Goal: Task Accomplishment & Management: Complete application form

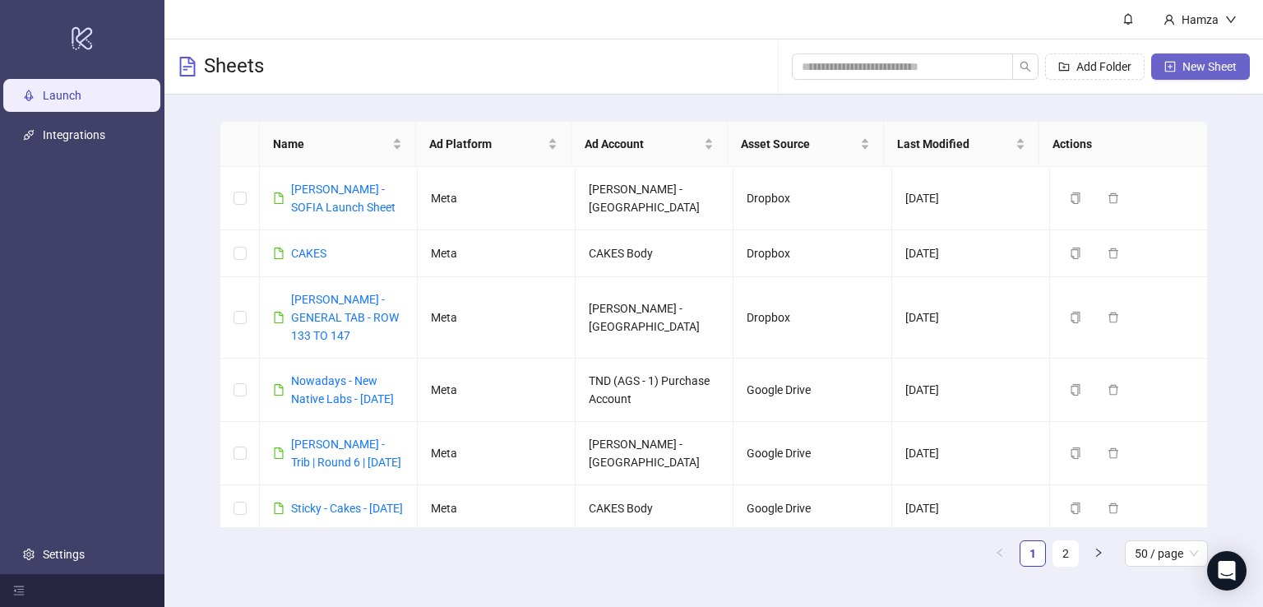
click at [1181, 69] on button "New Sheet" at bounding box center [1201, 66] width 99 height 26
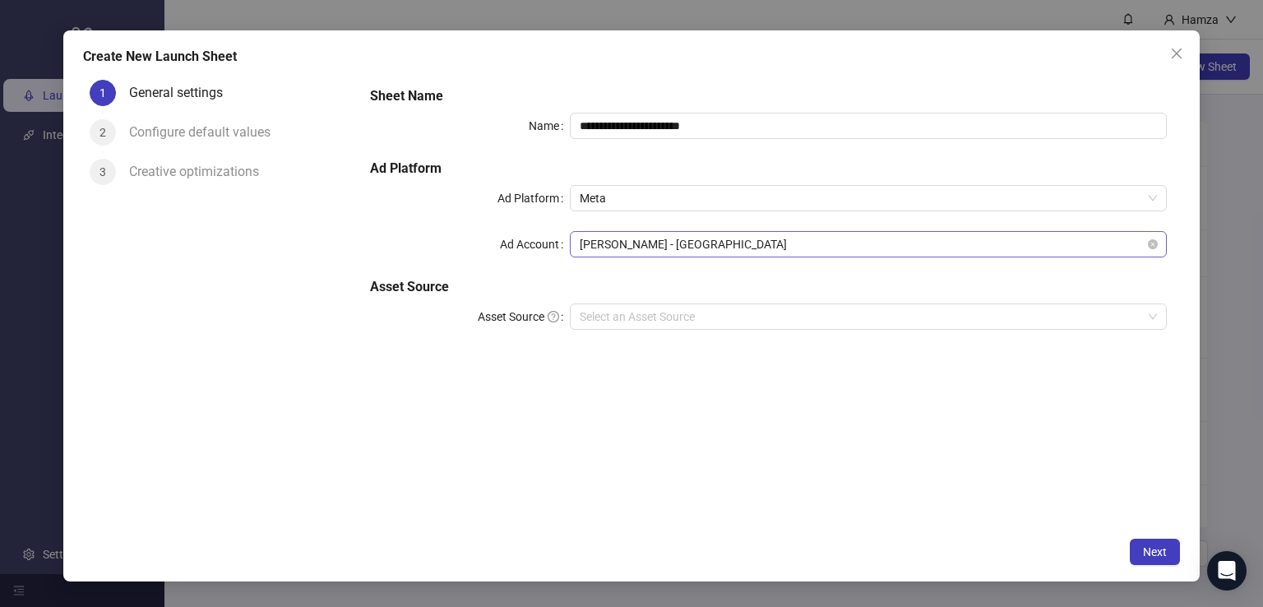
click at [731, 248] on span "[PERSON_NAME] - [GEOGRAPHIC_DATA]" at bounding box center [869, 244] width 578 height 25
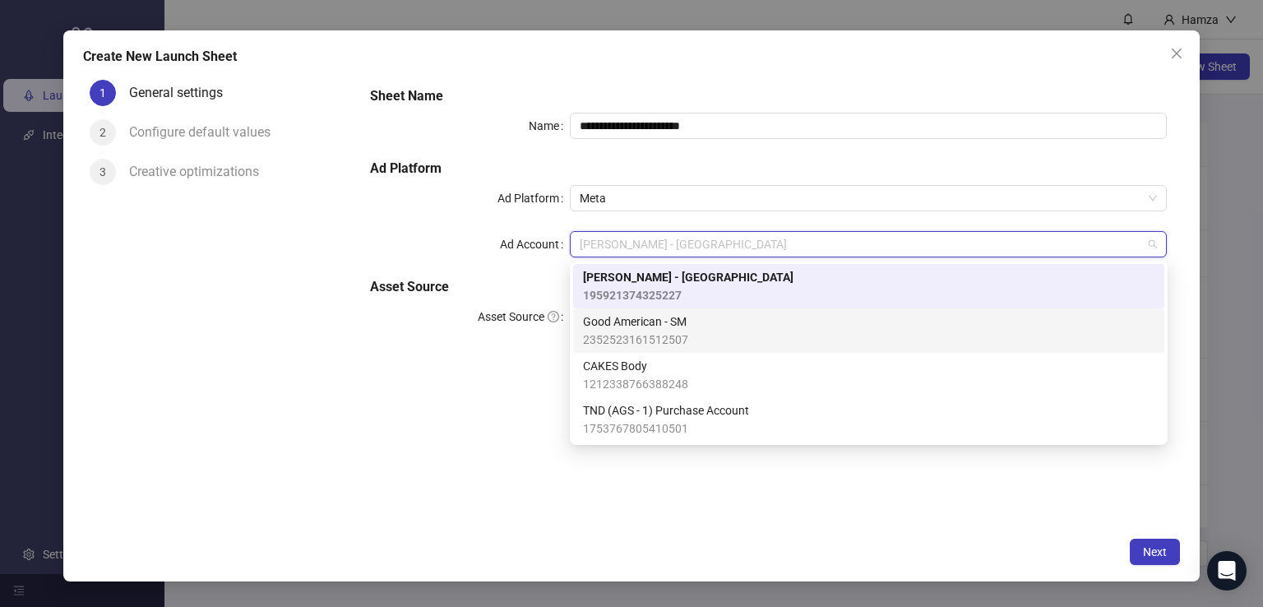
click at [460, 239] on div "Ad Account" at bounding box center [469, 244] width 199 height 26
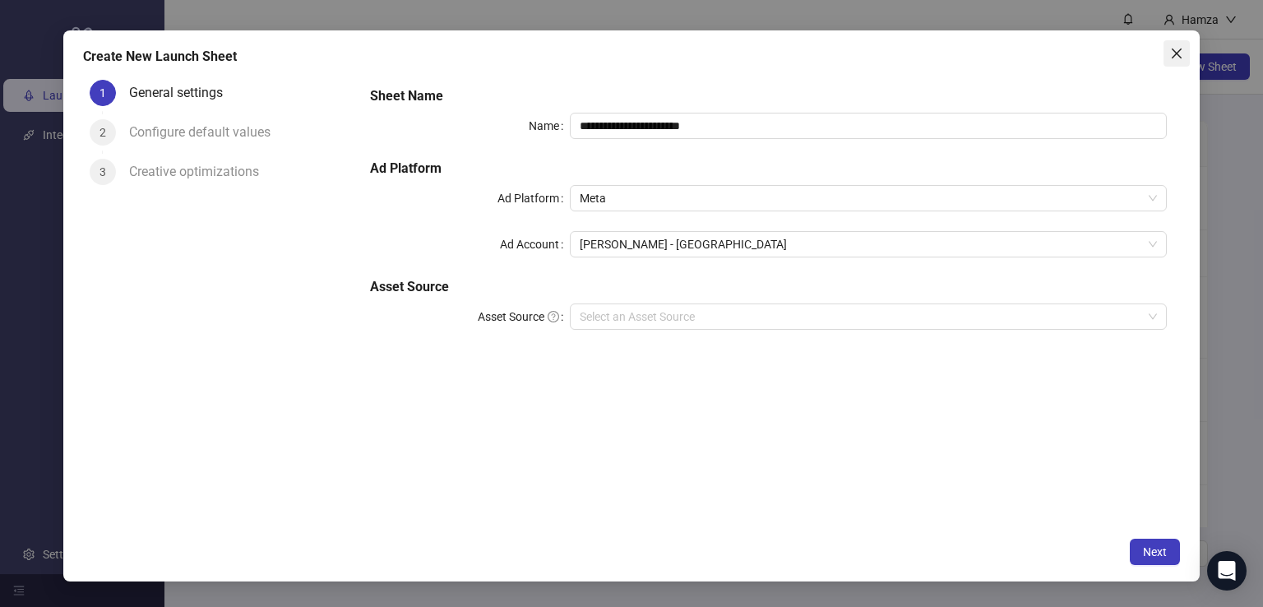
click at [1180, 55] on icon "close" at bounding box center [1176, 53] width 13 height 13
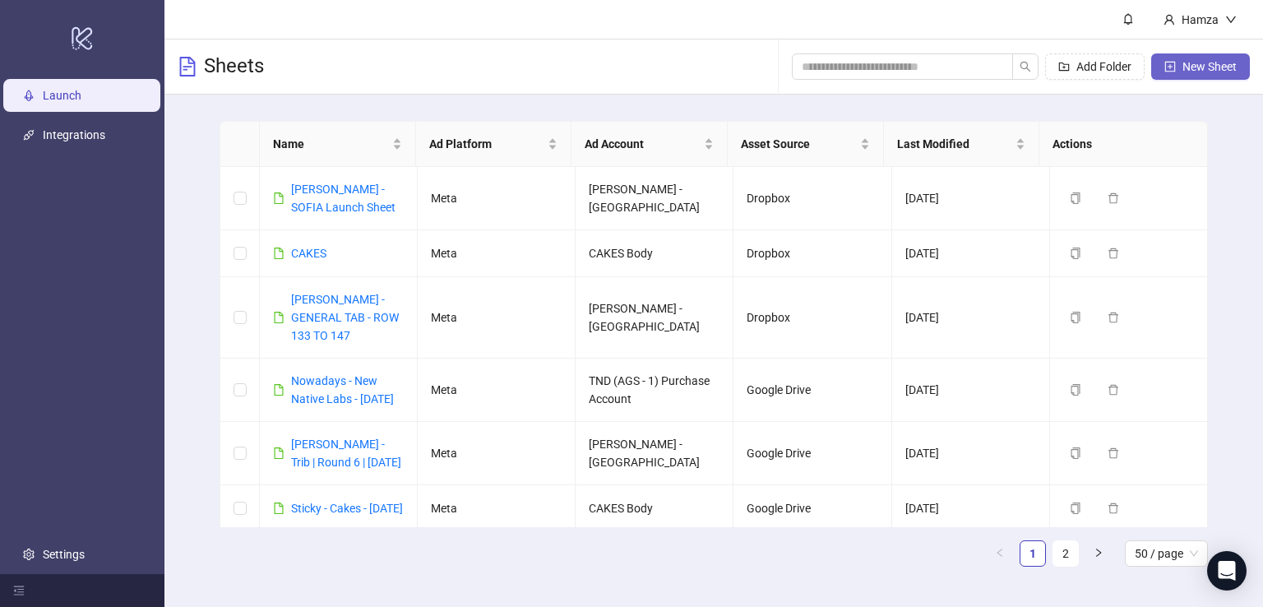
click at [1191, 70] on span "New Sheet" at bounding box center [1210, 66] width 54 height 13
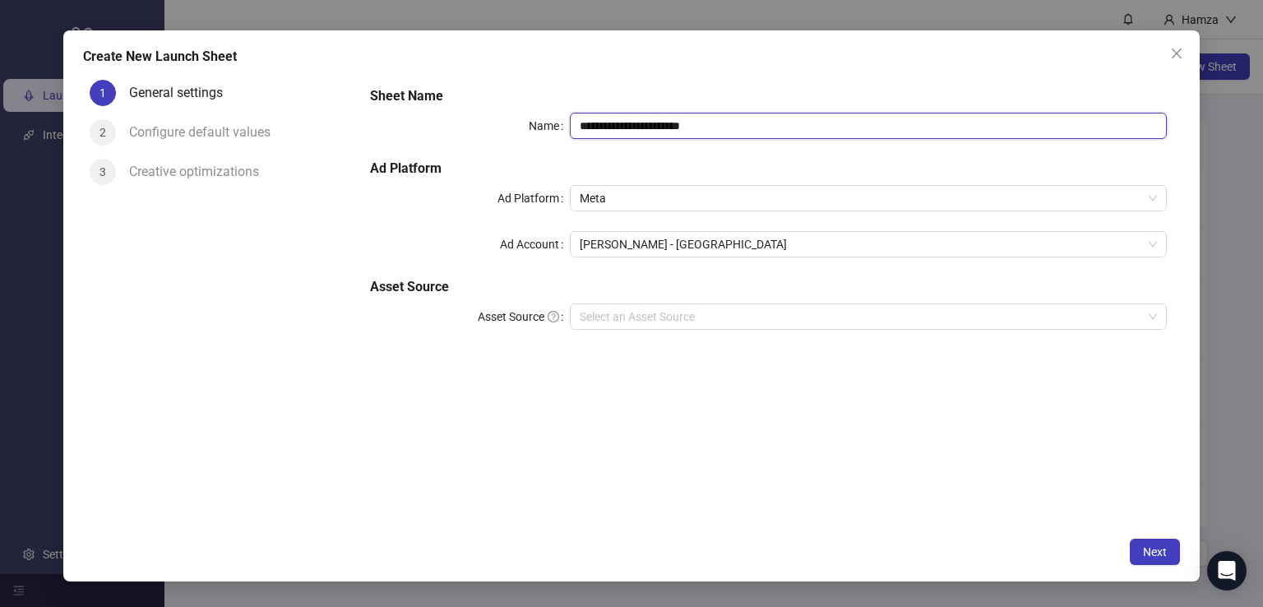
click at [721, 123] on input "**********" at bounding box center [869, 126] width 598 height 26
click at [690, 195] on span "Meta" at bounding box center [869, 198] width 578 height 25
type input "**********"
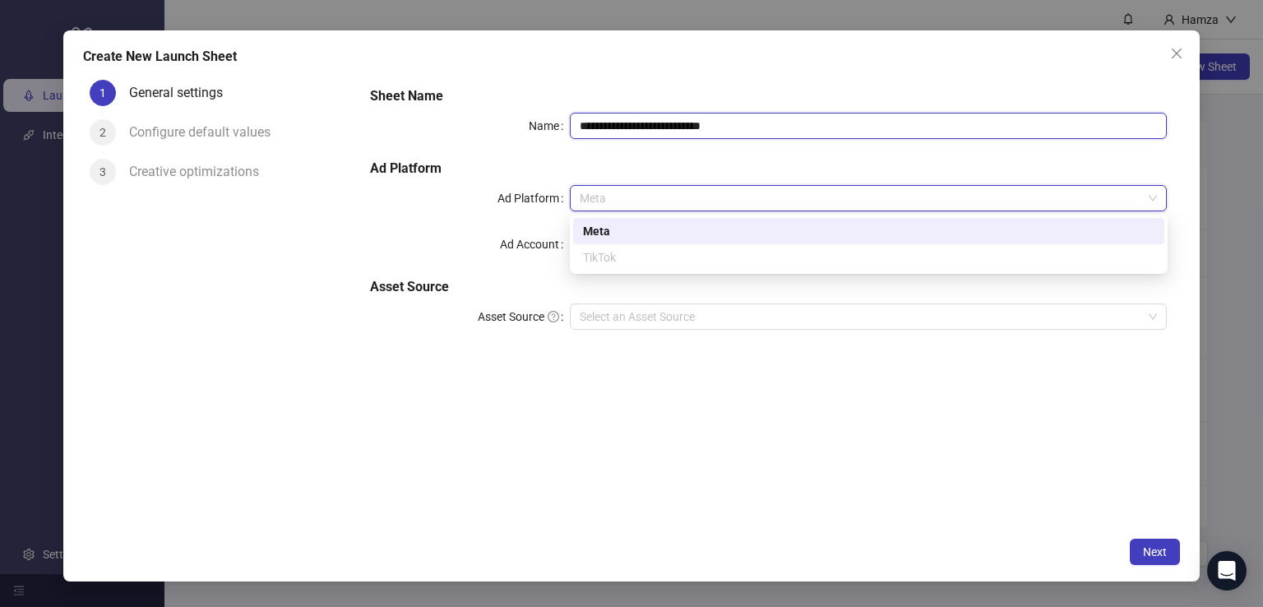
click at [740, 126] on input "**********" at bounding box center [869, 126] width 598 height 26
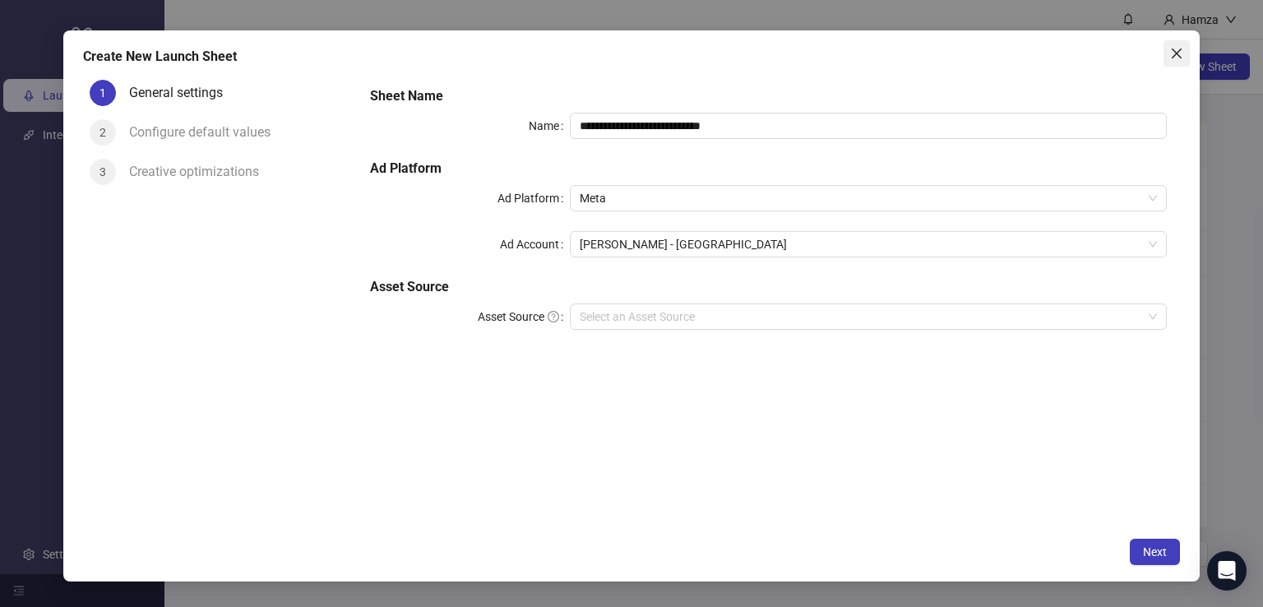
click at [1183, 51] on icon "close" at bounding box center [1176, 53] width 13 height 13
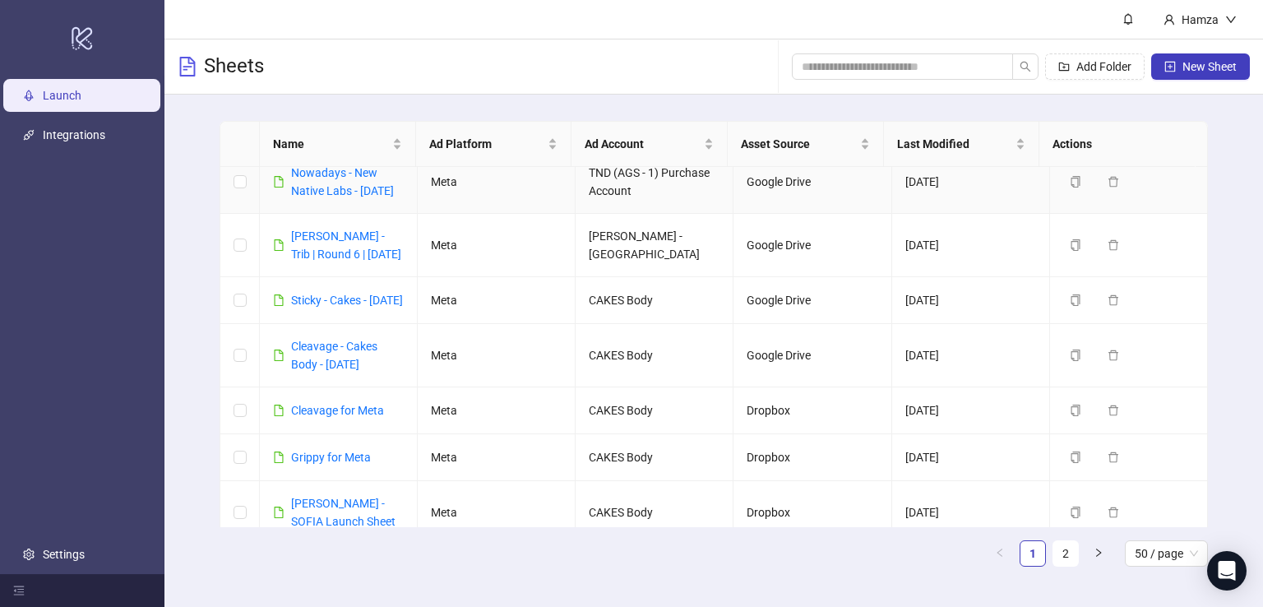
scroll to position [219, 0]
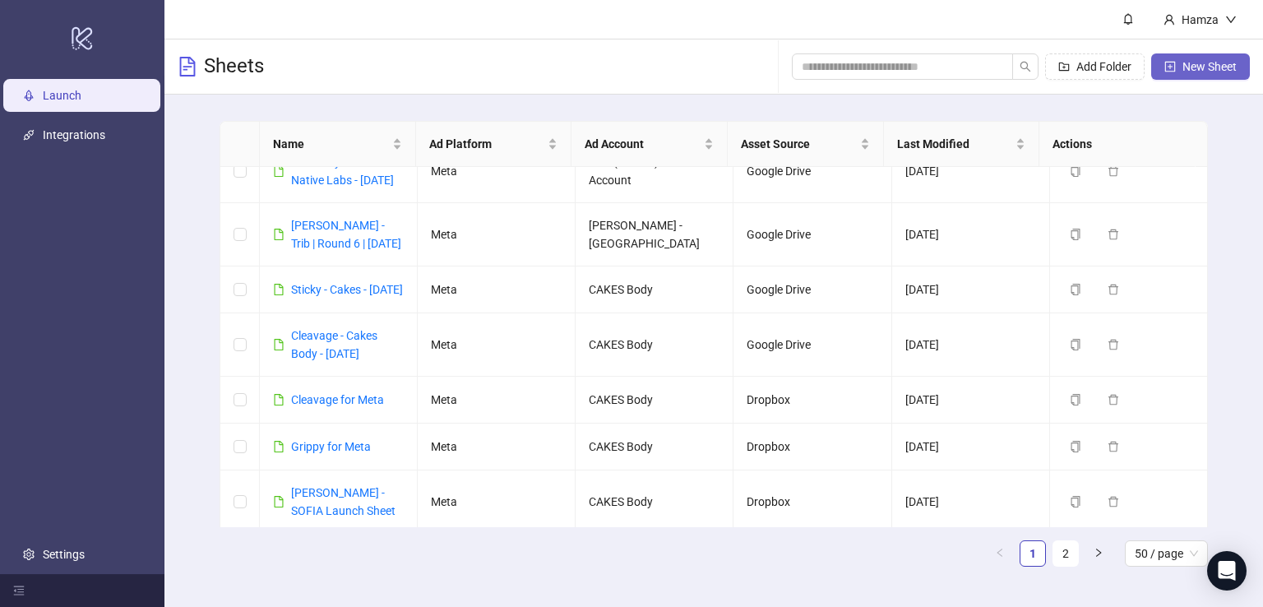
click at [1188, 63] on span "New Sheet" at bounding box center [1210, 66] width 54 height 13
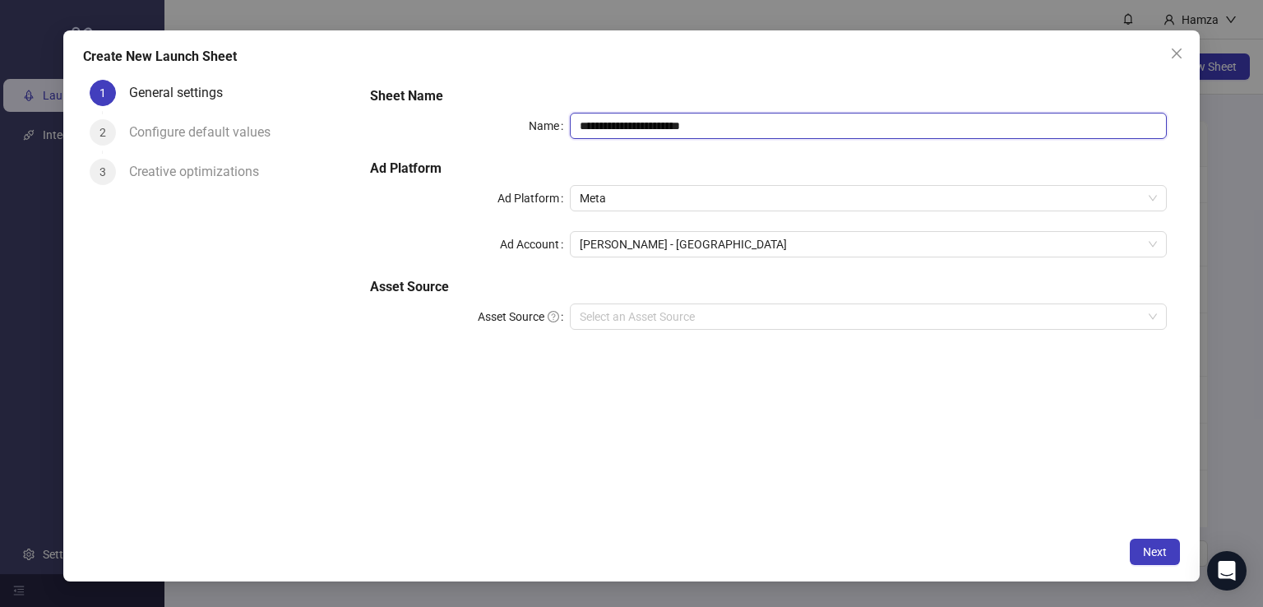
click at [733, 134] on input "**********" at bounding box center [869, 126] width 598 height 26
type input "**********"
click at [712, 187] on span "Meta" at bounding box center [869, 198] width 578 height 25
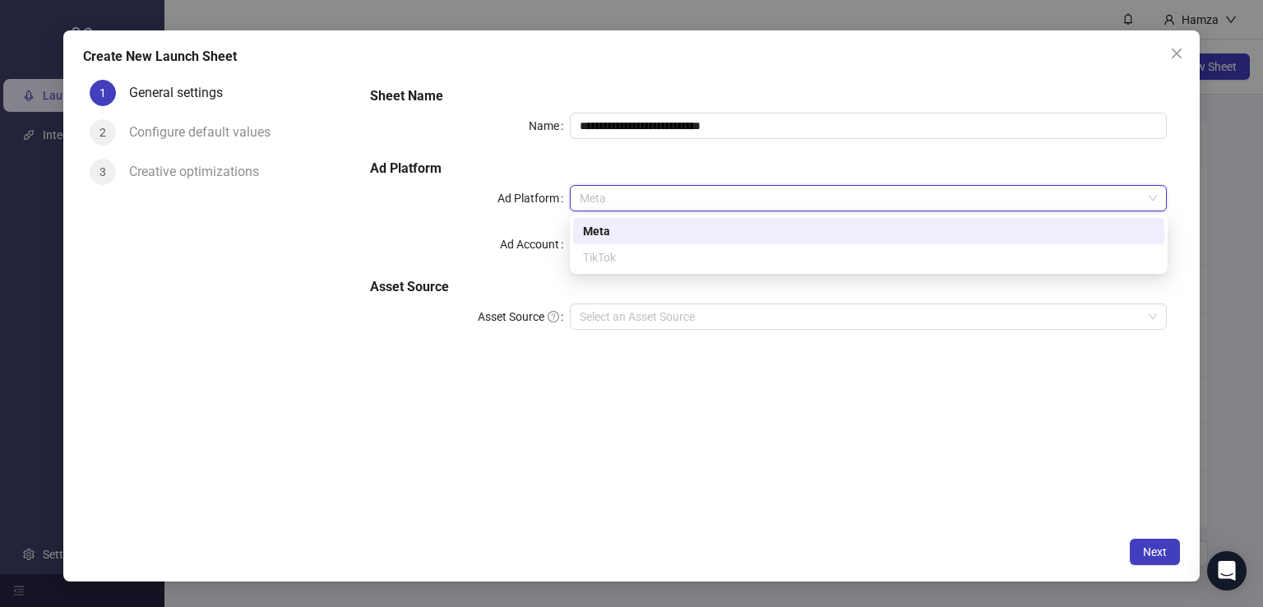
click at [712, 187] on span "Meta" at bounding box center [869, 198] width 578 height 25
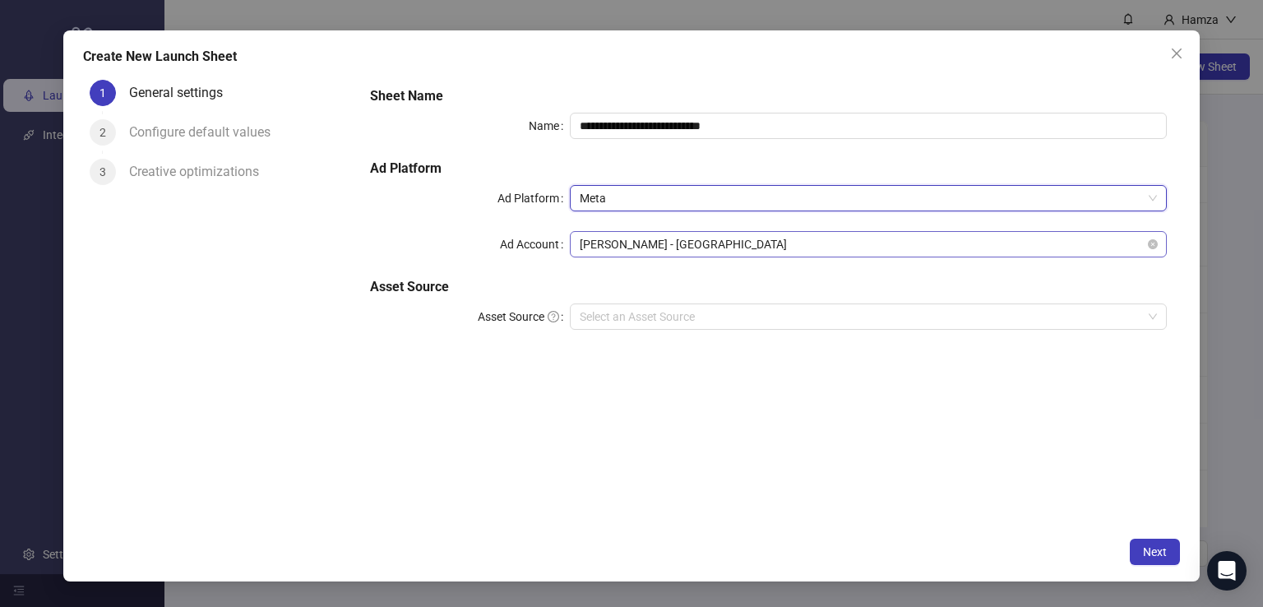
click at [663, 238] on span "[PERSON_NAME] - [GEOGRAPHIC_DATA]" at bounding box center [869, 244] width 578 height 25
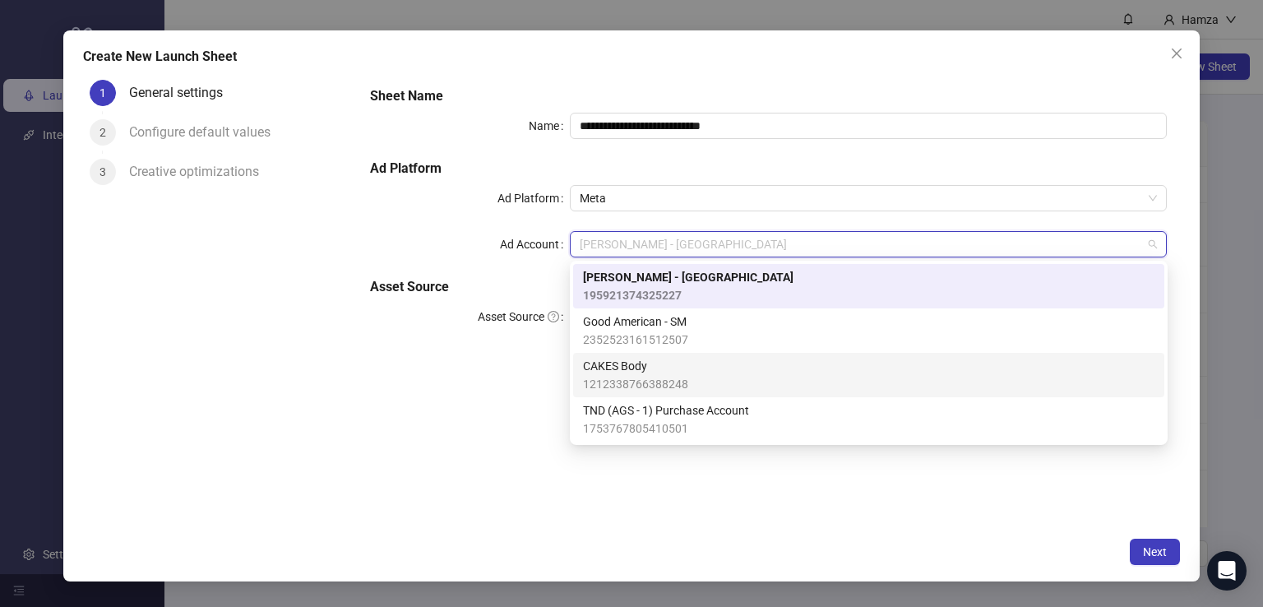
click at [517, 249] on label "Ad Account" at bounding box center [535, 244] width 70 height 26
click at [580, 249] on input "Ad Account" at bounding box center [861, 244] width 563 height 25
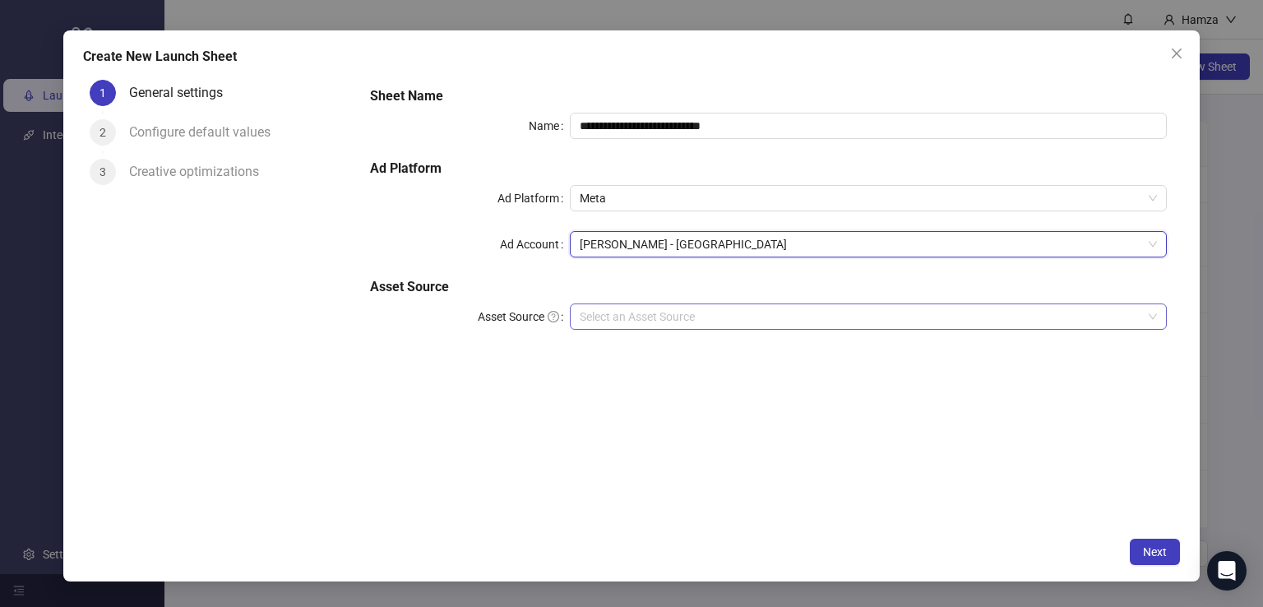
click at [619, 319] on input "Asset Source" at bounding box center [861, 316] width 563 height 25
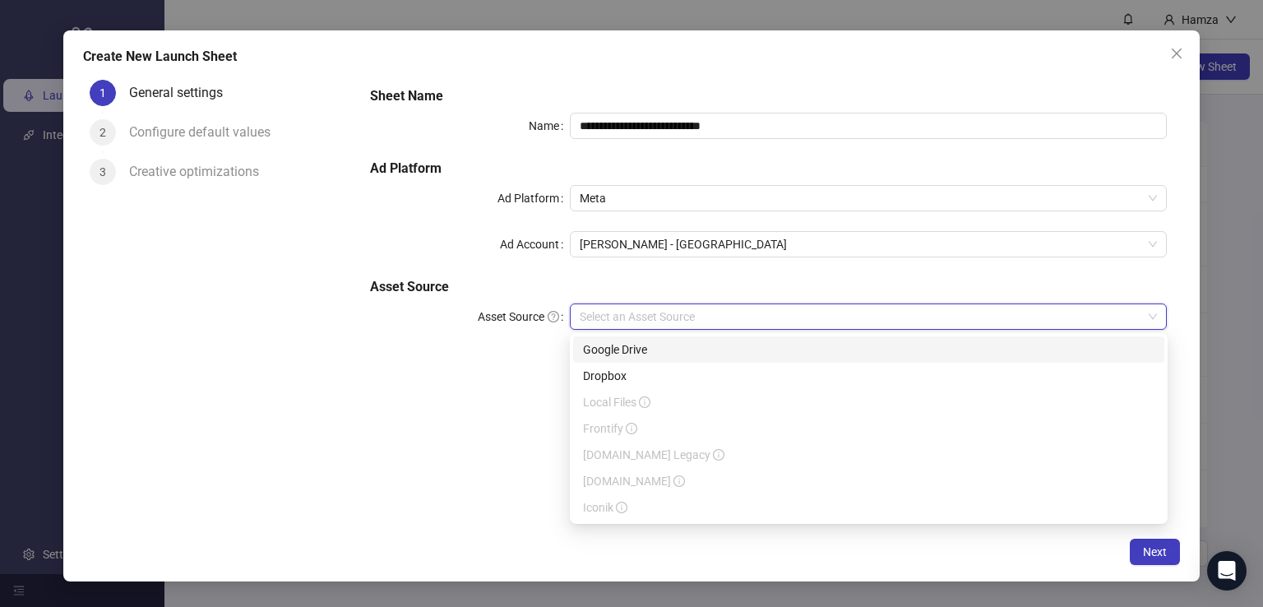
click at [628, 346] on div "Google Drive" at bounding box center [869, 350] width 572 height 18
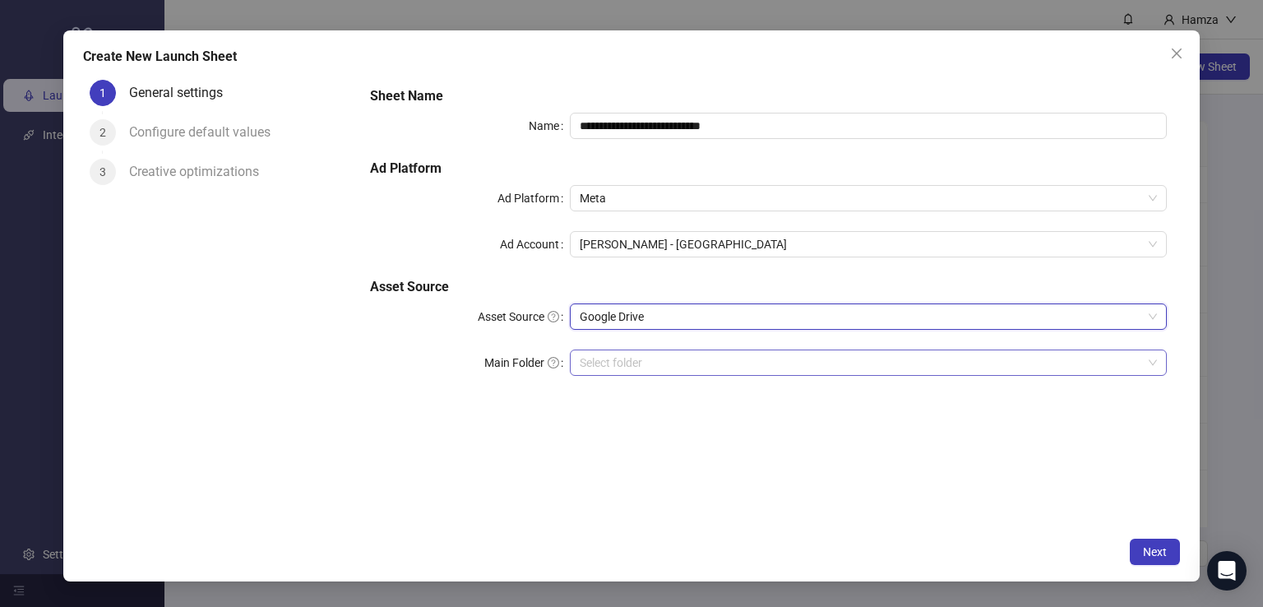
click at [641, 366] on input "Main Folder" at bounding box center [861, 362] width 563 height 25
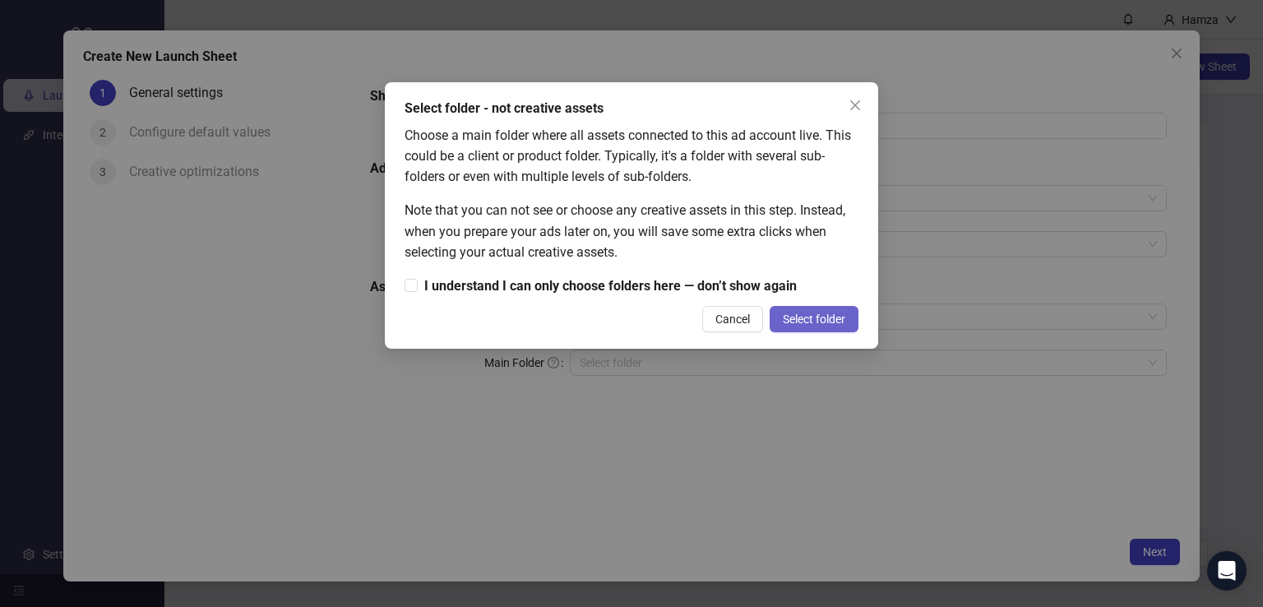
click at [808, 310] on button "Select folder" at bounding box center [814, 319] width 89 height 26
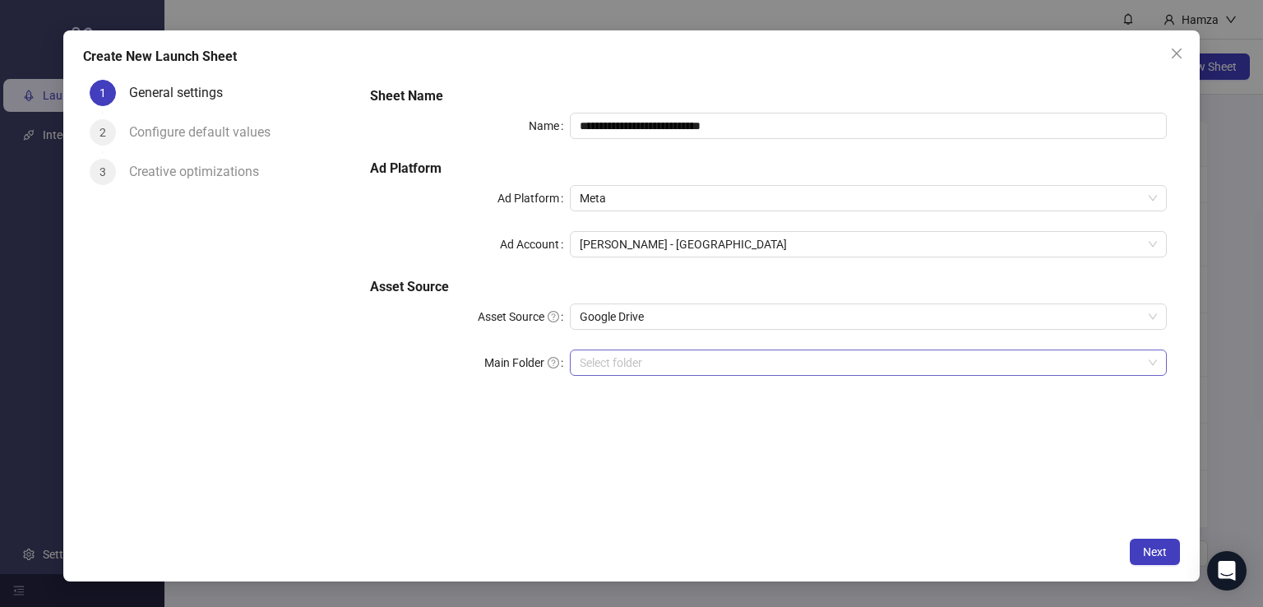
click at [750, 364] on input "Main Folder" at bounding box center [861, 362] width 563 height 25
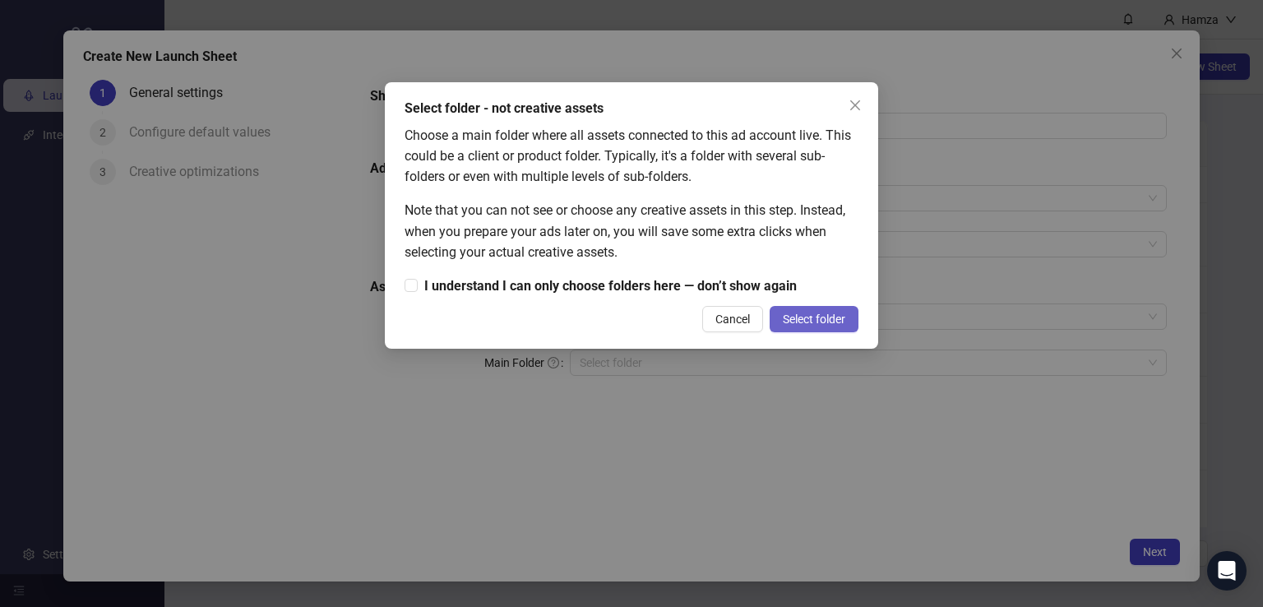
click at [826, 318] on span "Select folder" at bounding box center [814, 319] width 63 height 13
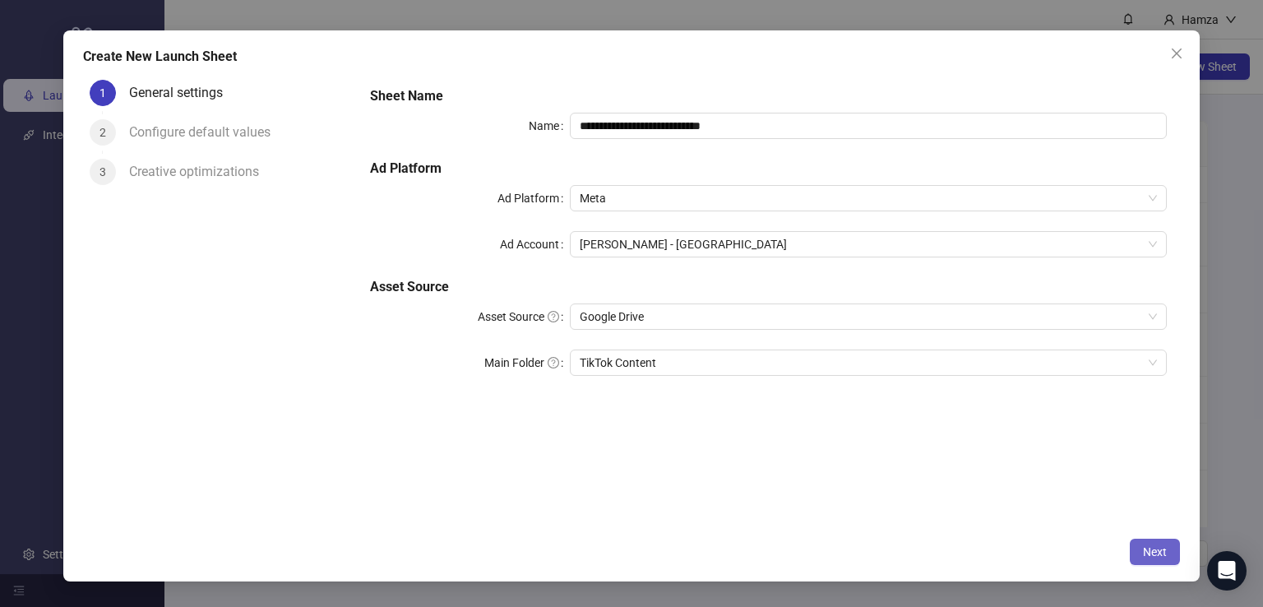
click at [1146, 550] on span "Next" at bounding box center [1155, 551] width 24 height 13
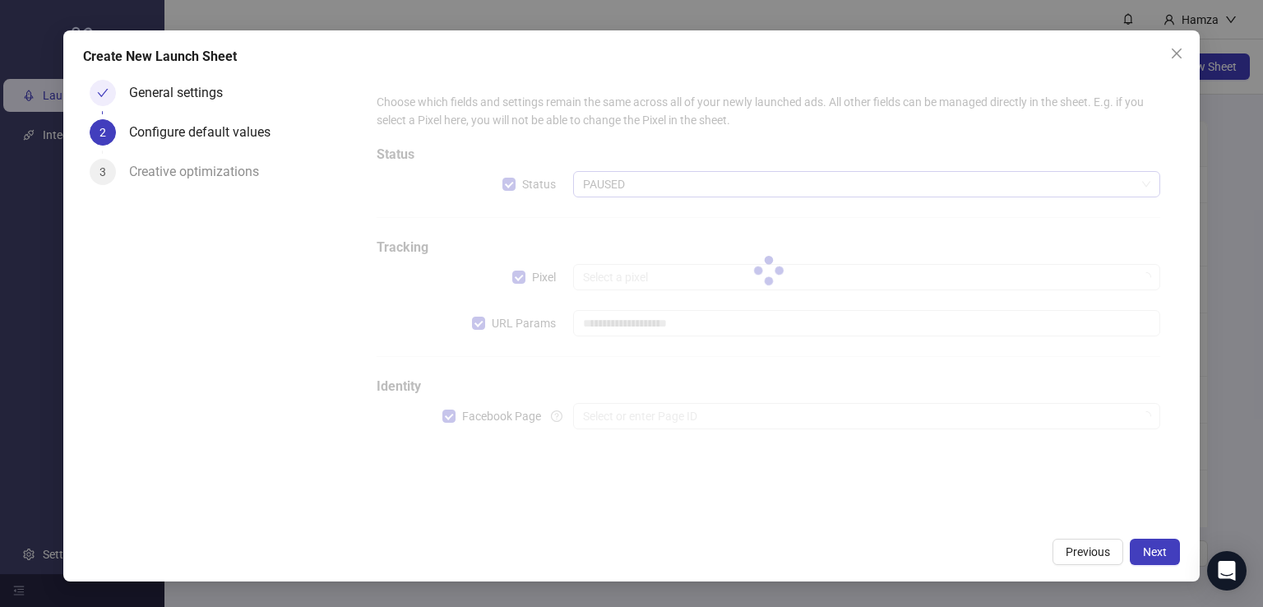
type input "**********"
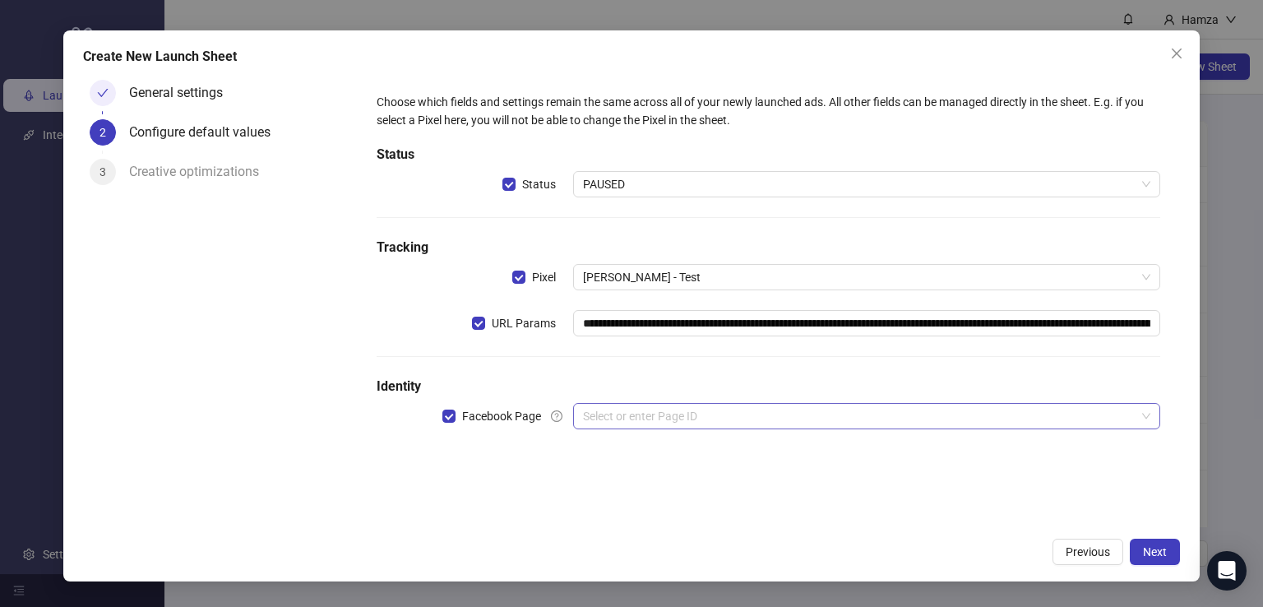
click at [660, 416] on input "search" at bounding box center [860, 416] width 554 height 25
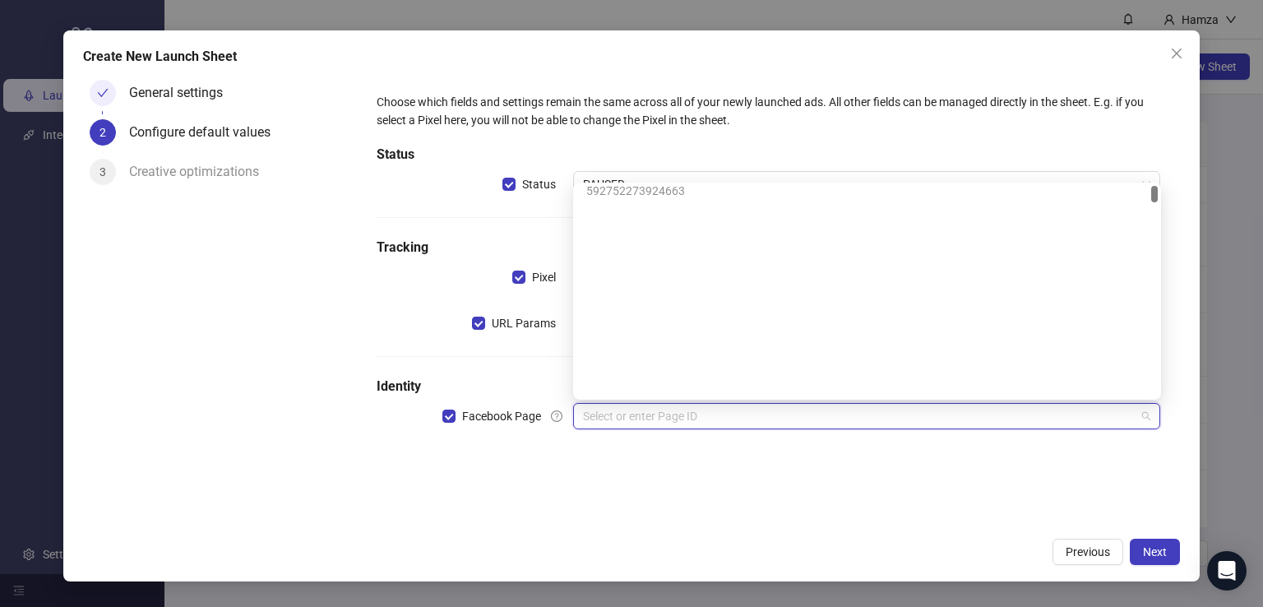
scroll to position [0, 0]
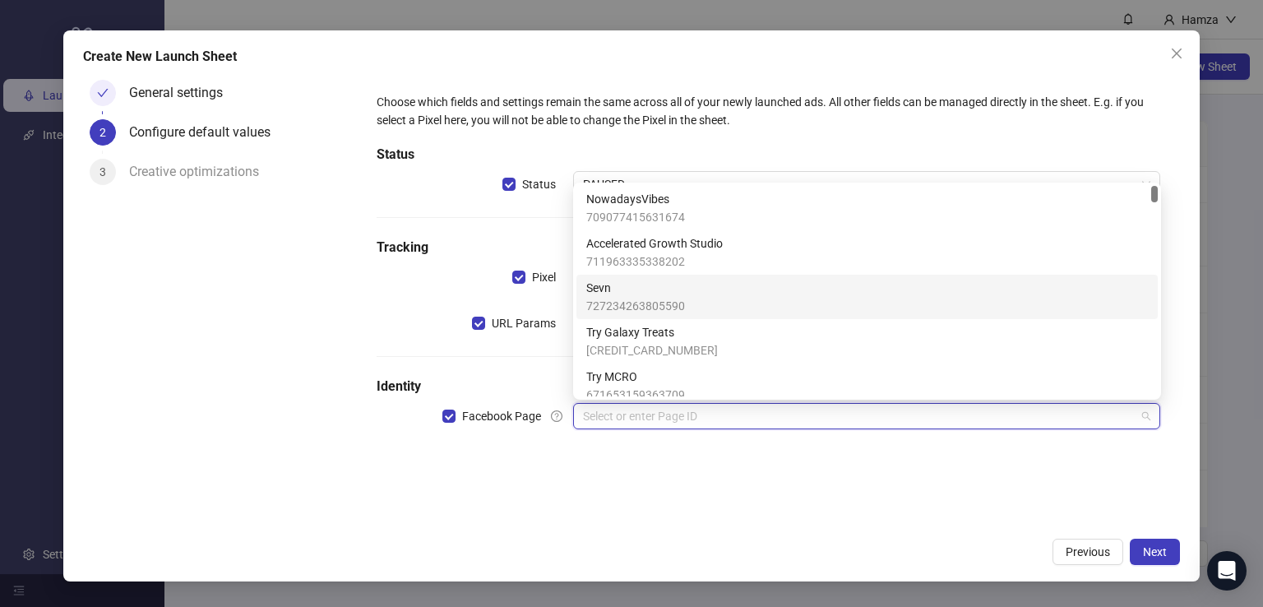
click at [662, 297] on span "727234263805590" at bounding box center [635, 306] width 99 height 18
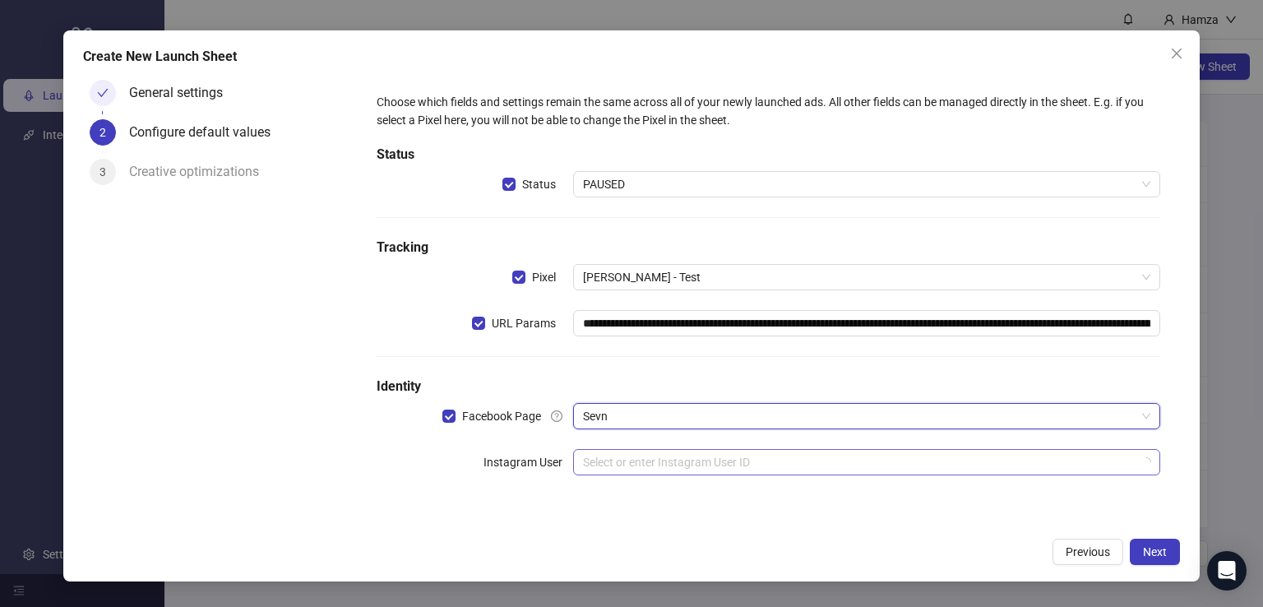
click at [694, 461] on input "search" at bounding box center [860, 462] width 554 height 25
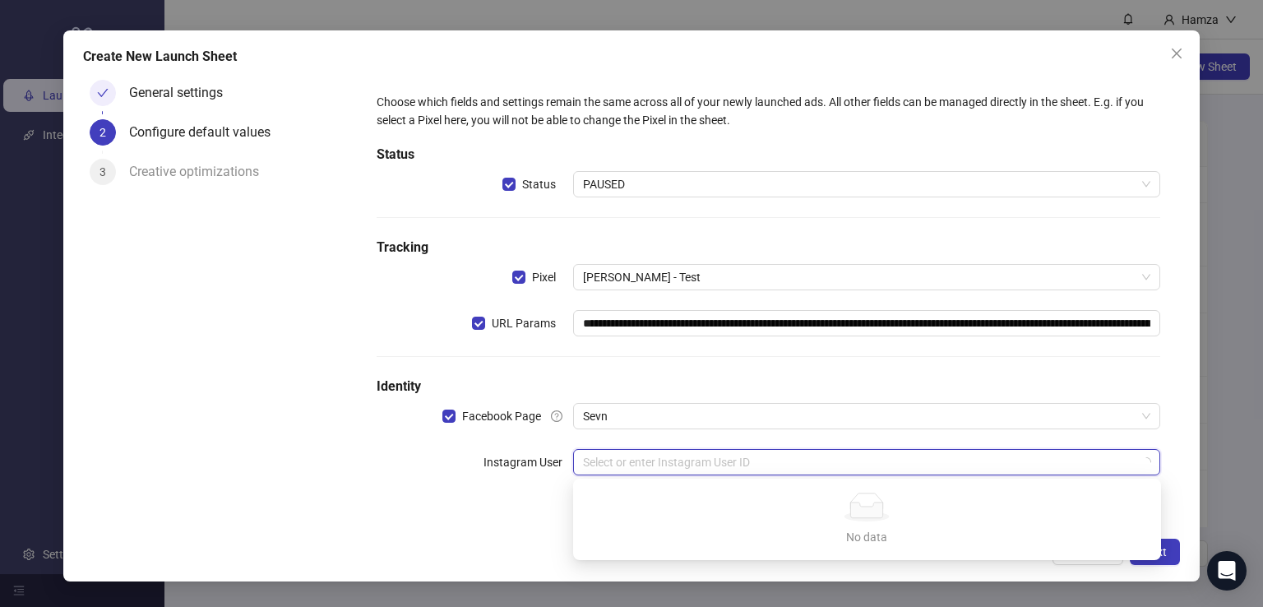
click at [527, 491] on div "**********" at bounding box center [768, 293] width 797 height 415
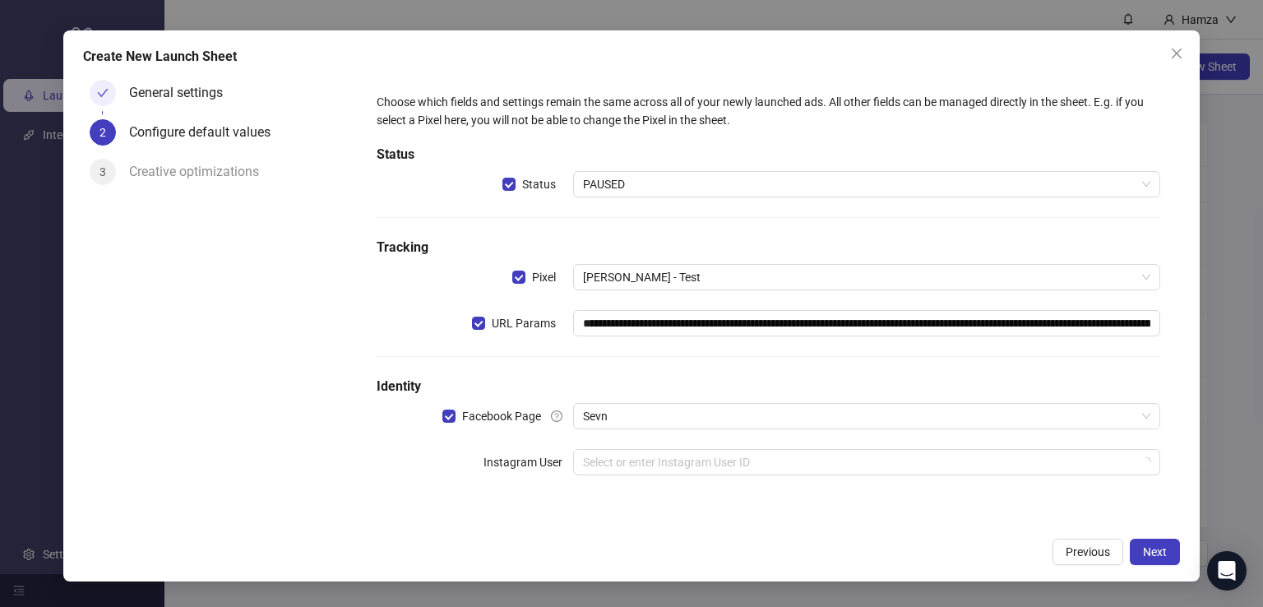
click at [541, 493] on div "**********" at bounding box center [768, 293] width 797 height 415
click at [634, 458] on input "search" at bounding box center [860, 462] width 554 height 25
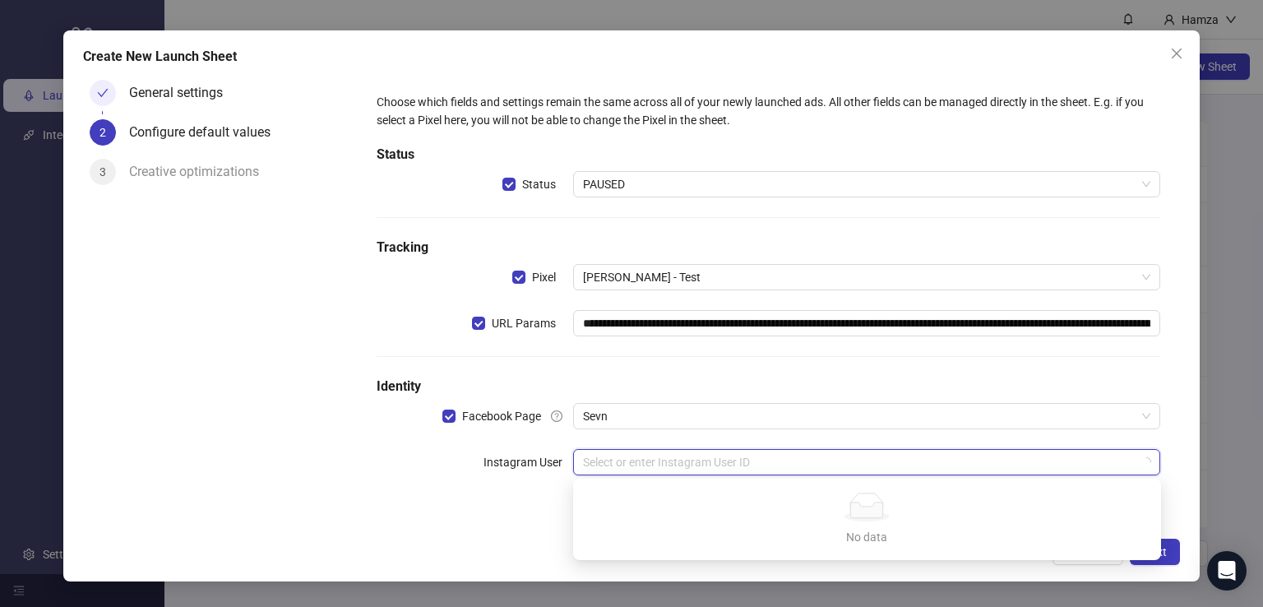
click at [634, 458] on input "search" at bounding box center [860, 462] width 554 height 25
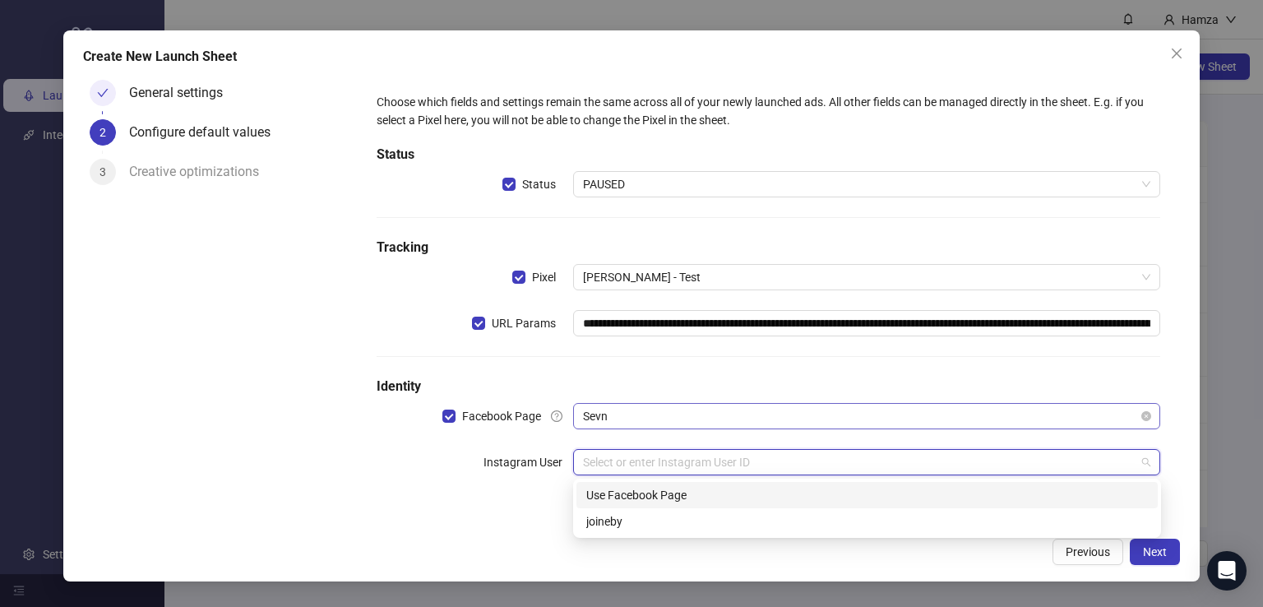
click at [667, 420] on span "Sevn" at bounding box center [867, 416] width 568 height 25
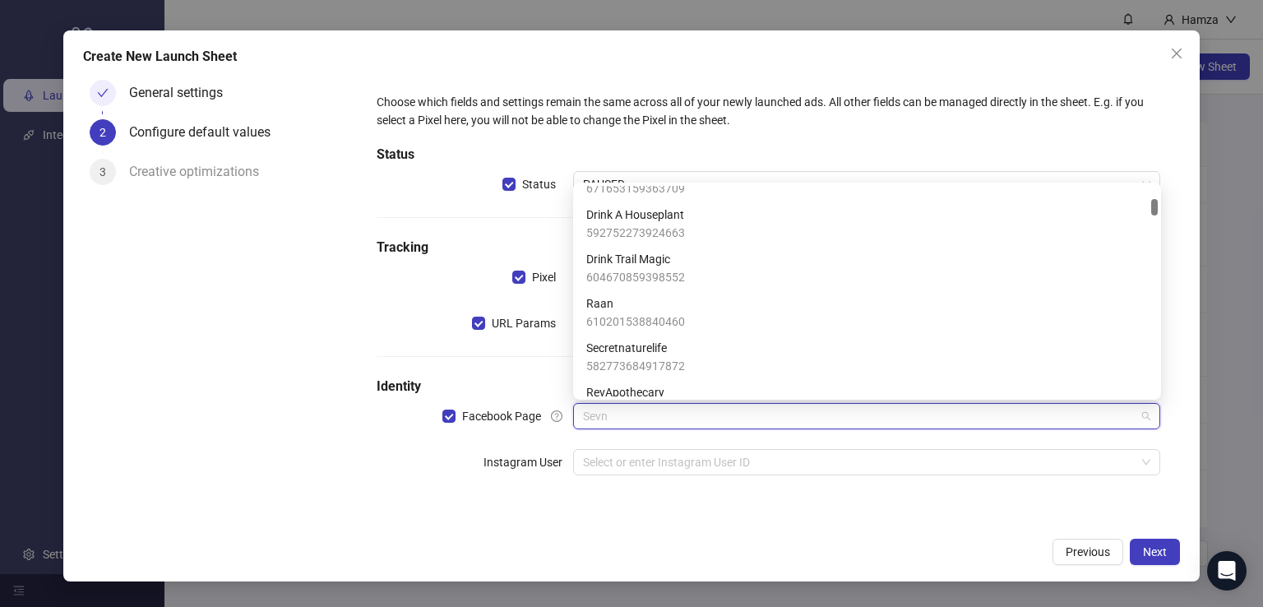
scroll to position [109, 0]
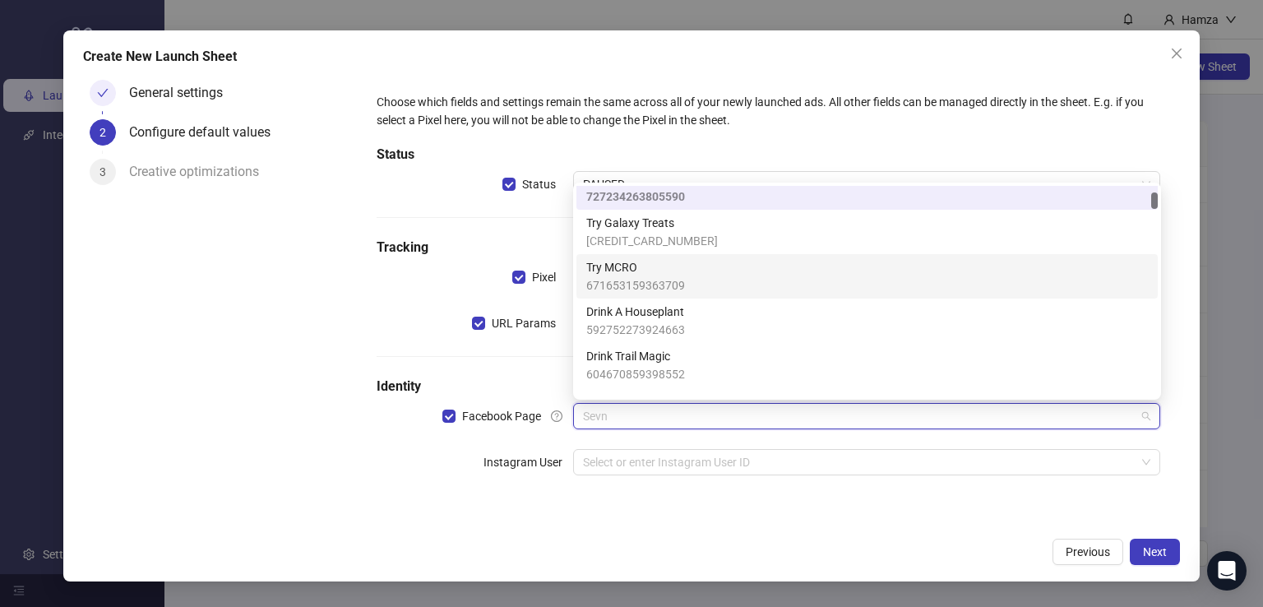
click at [638, 284] on span "671653159363709" at bounding box center [635, 285] width 99 height 18
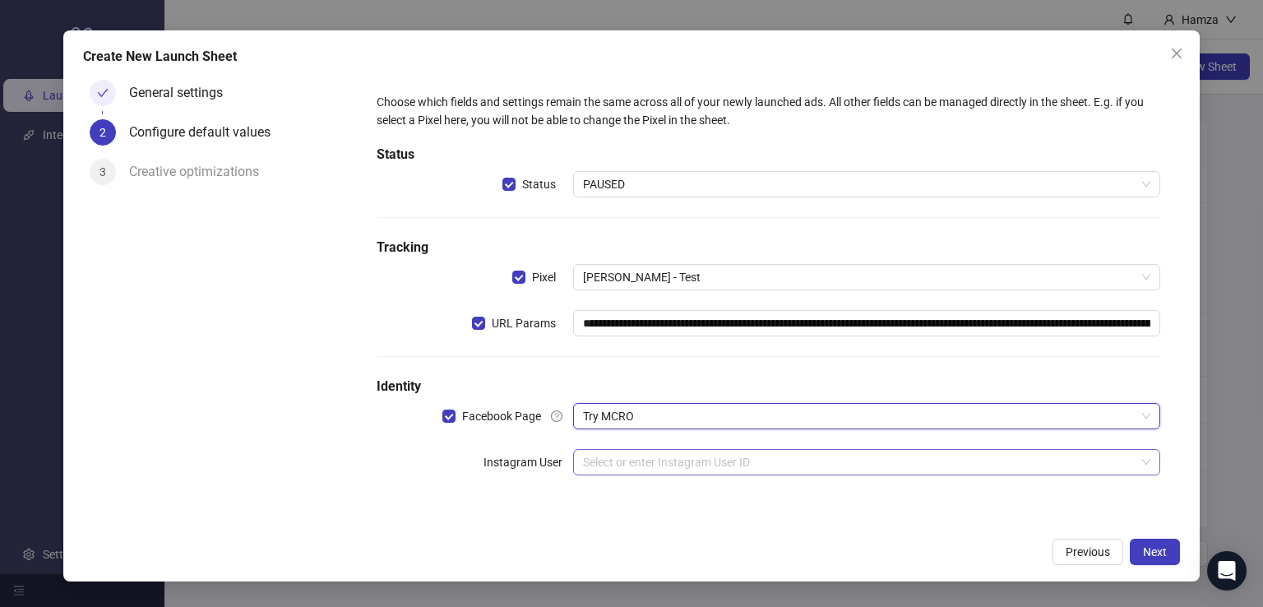
click at [654, 462] on input "search" at bounding box center [860, 462] width 554 height 25
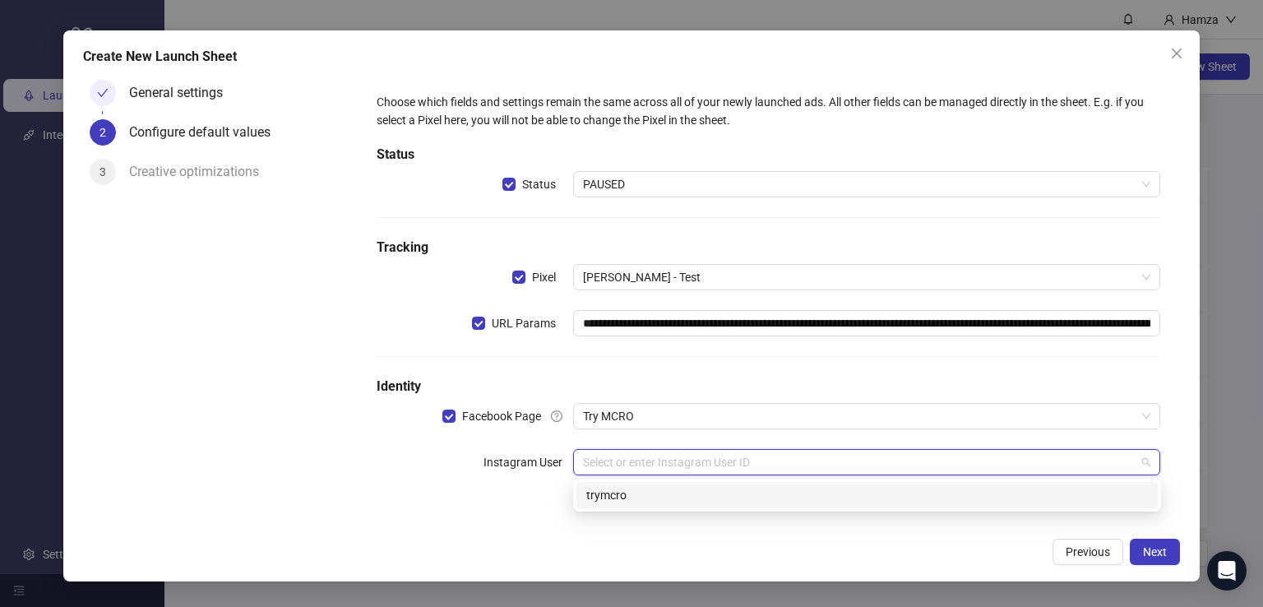
click at [645, 491] on div "trymcro" at bounding box center [867, 495] width 562 height 18
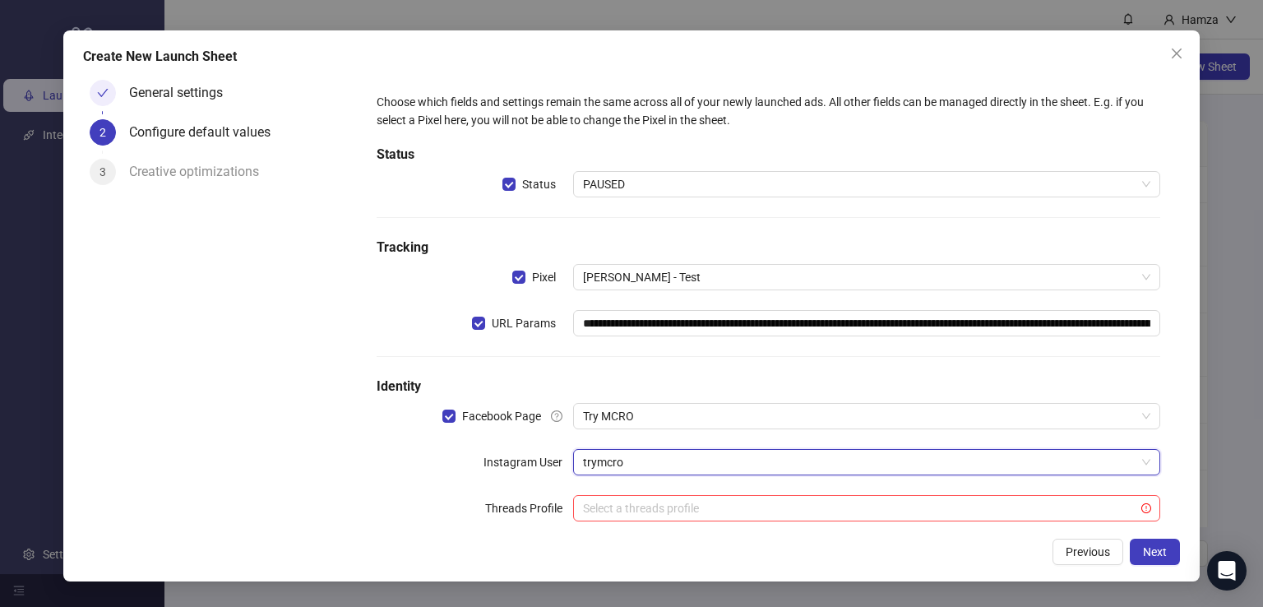
click at [731, 524] on div "**********" at bounding box center [768, 316] width 797 height 461
click at [779, 506] on input "search" at bounding box center [860, 508] width 554 height 25
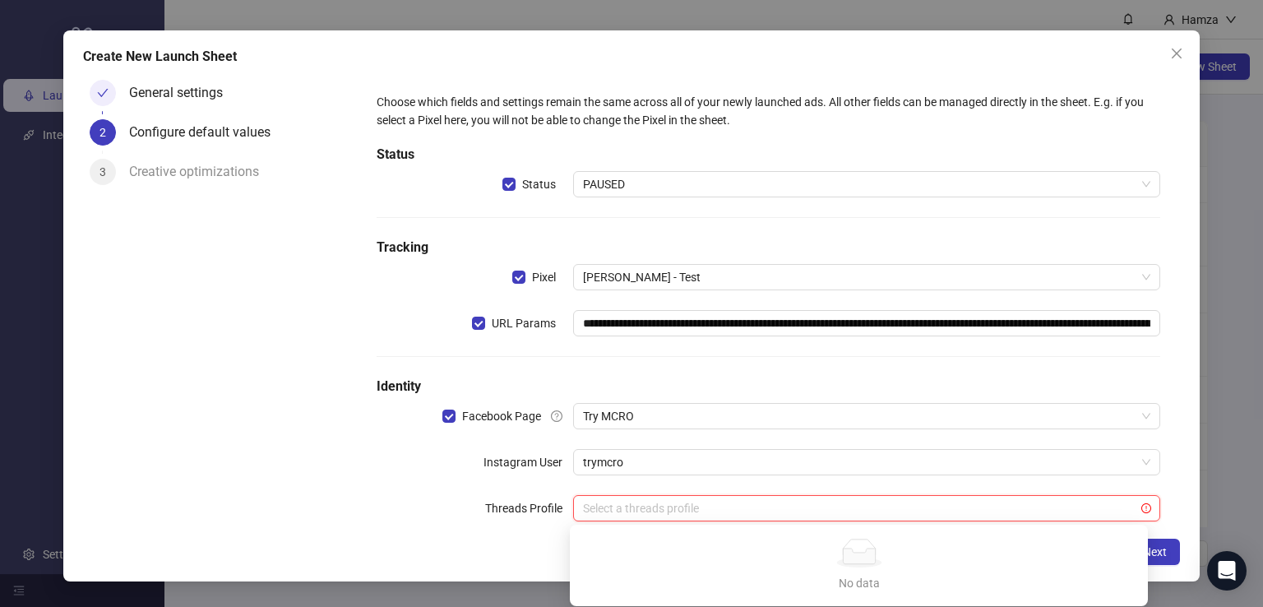
scroll to position [32, 0]
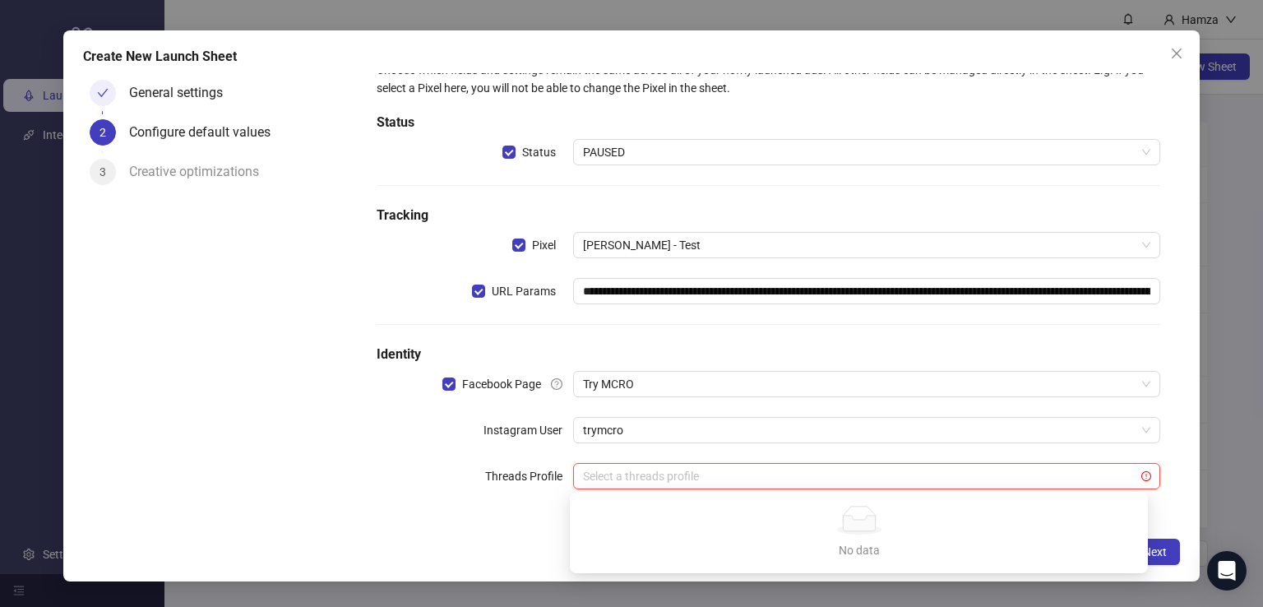
click at [408, 472] on div "Threads Profile" at bounding box center [475, 476] width 196 height 26
click at [1161, 547] on span "Next" at bounding box center [1155, 551] width 24 height 13
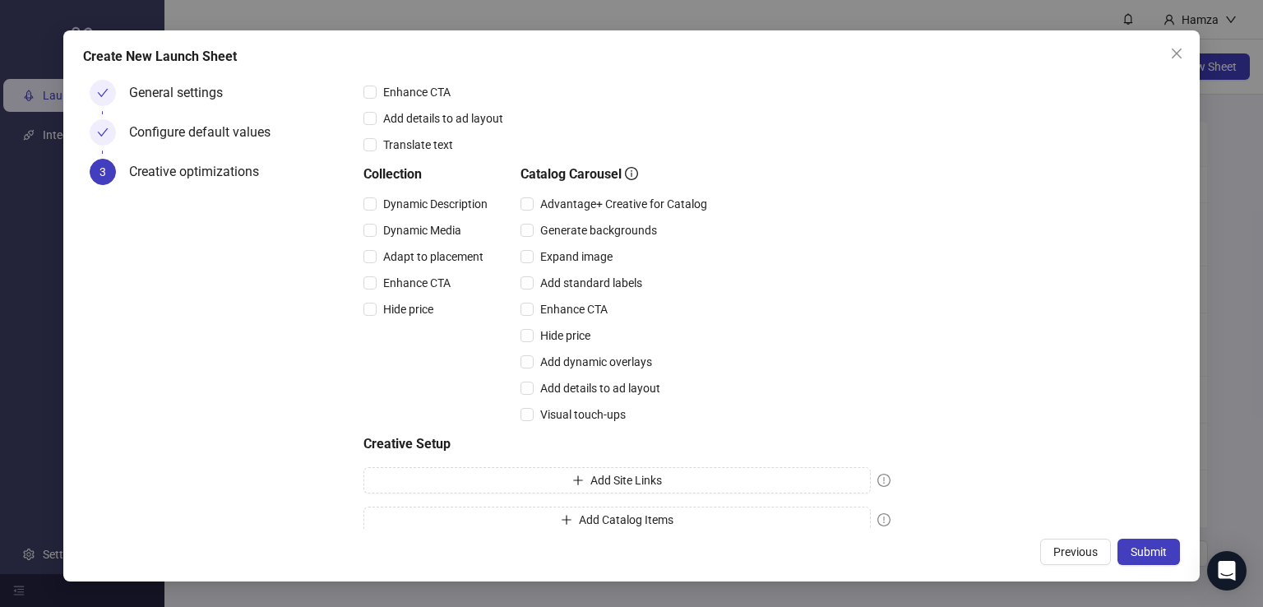
scroll to position [383, 0]
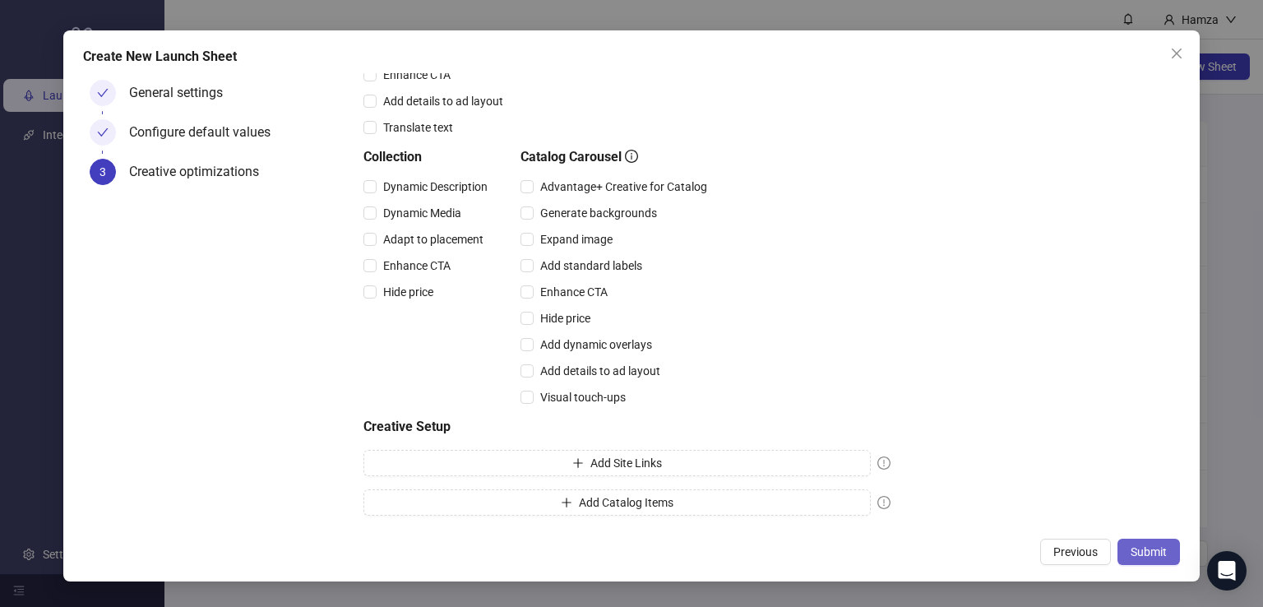
click at [1155, 555] on span "Submit" at bounding box center [1149, 551] width 36 height 13
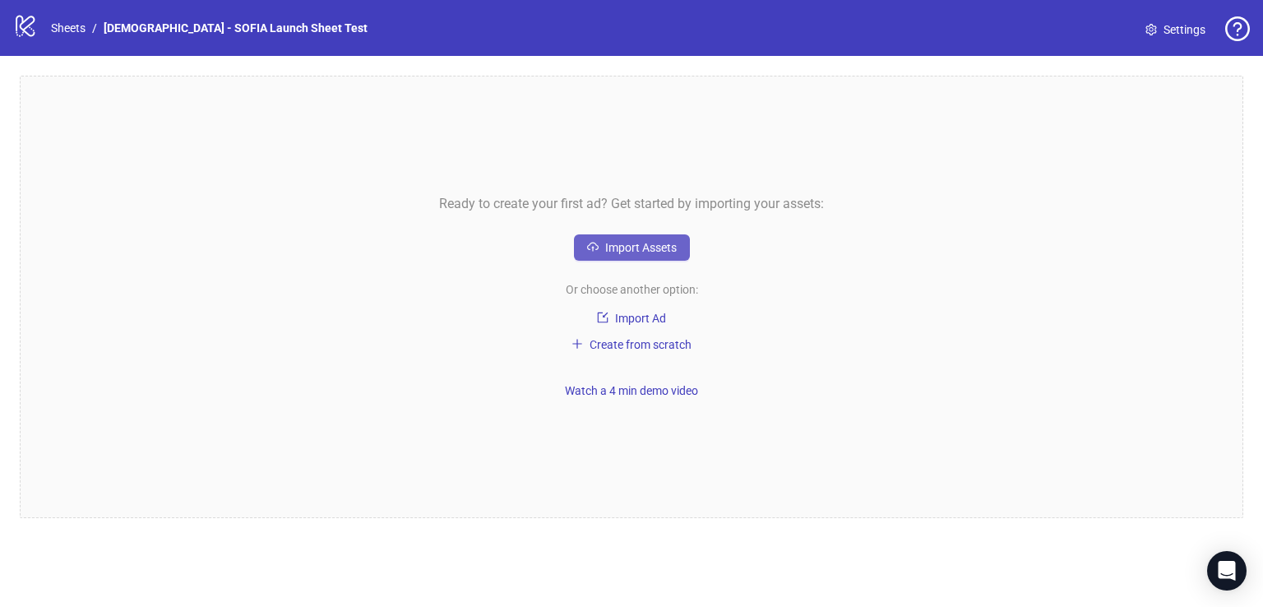
click at [654, 246] on span "Import Assets" at bounding box center [641, 247] width 72 height 13
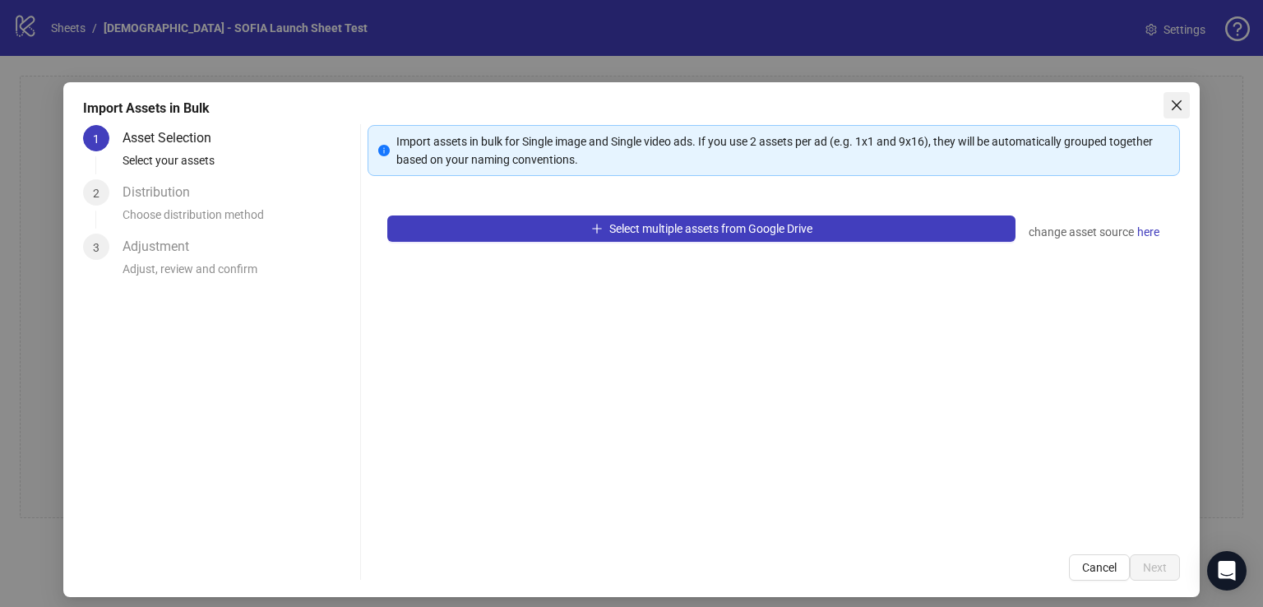
click at [1170, 109] on icon "close" at bounding box center [1176, 105] width 13 height 13
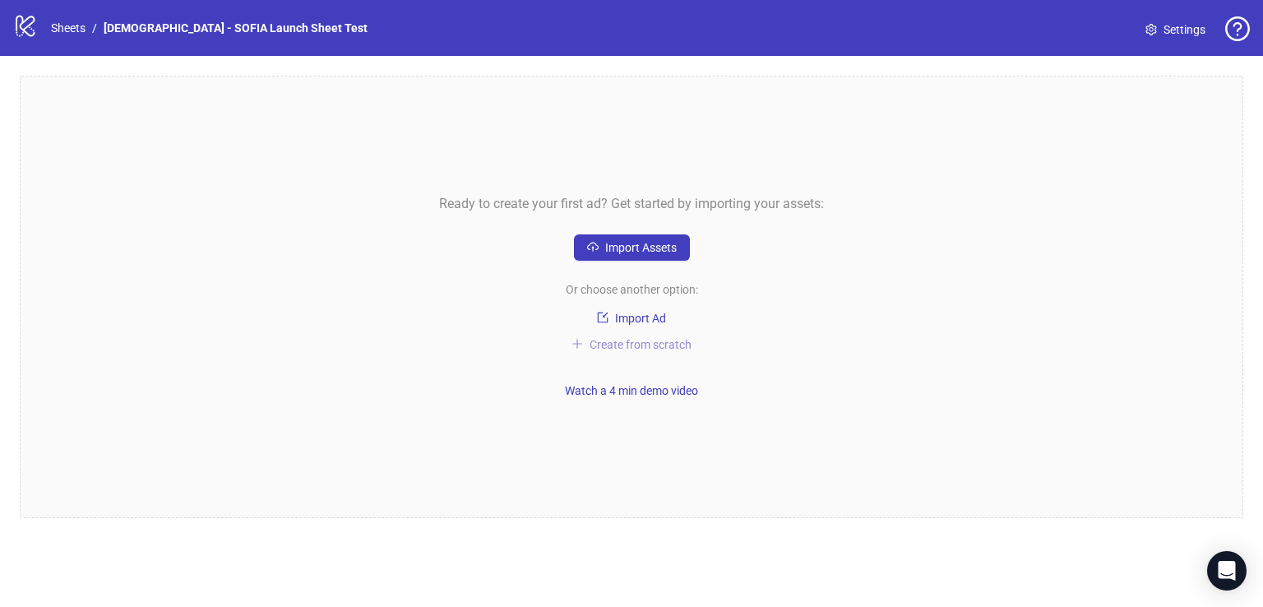
click at [664, 343] on span "Create from scratch" at bounding box center [641, 344] width 102 height 13
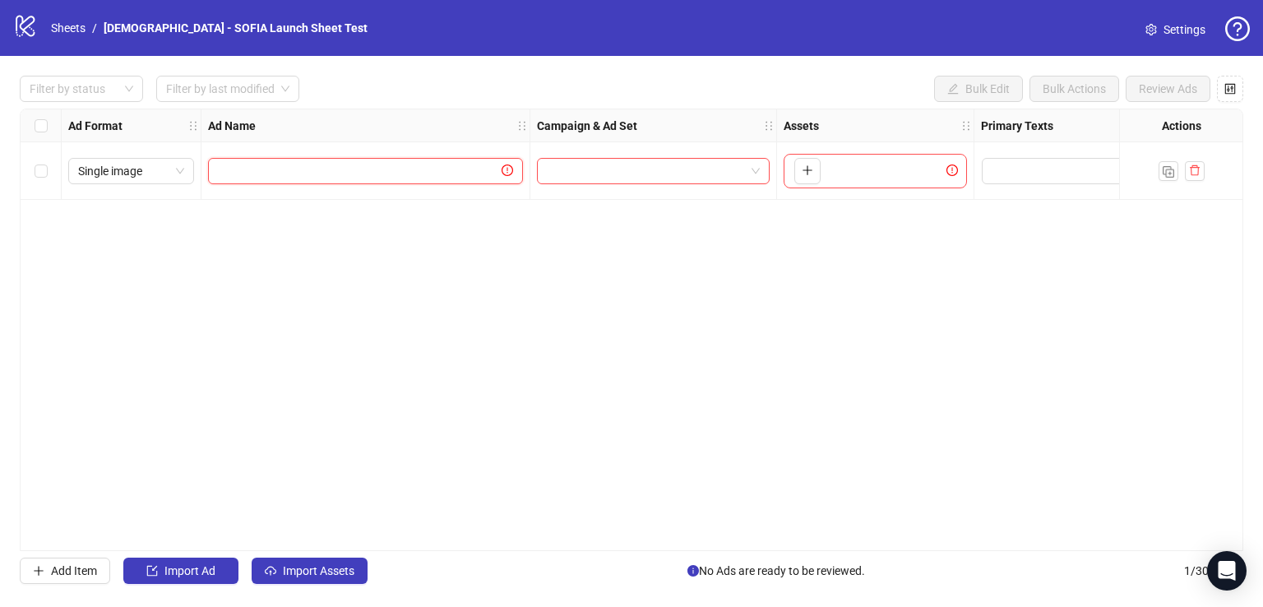
click at [409, 172] on input "text" at bounding box center [358, 171] width 280 height 18
paste input "**********"
type input "**********"
click at [698, 175] on input "search" at bounding box center [646, 171] width 198 height 25
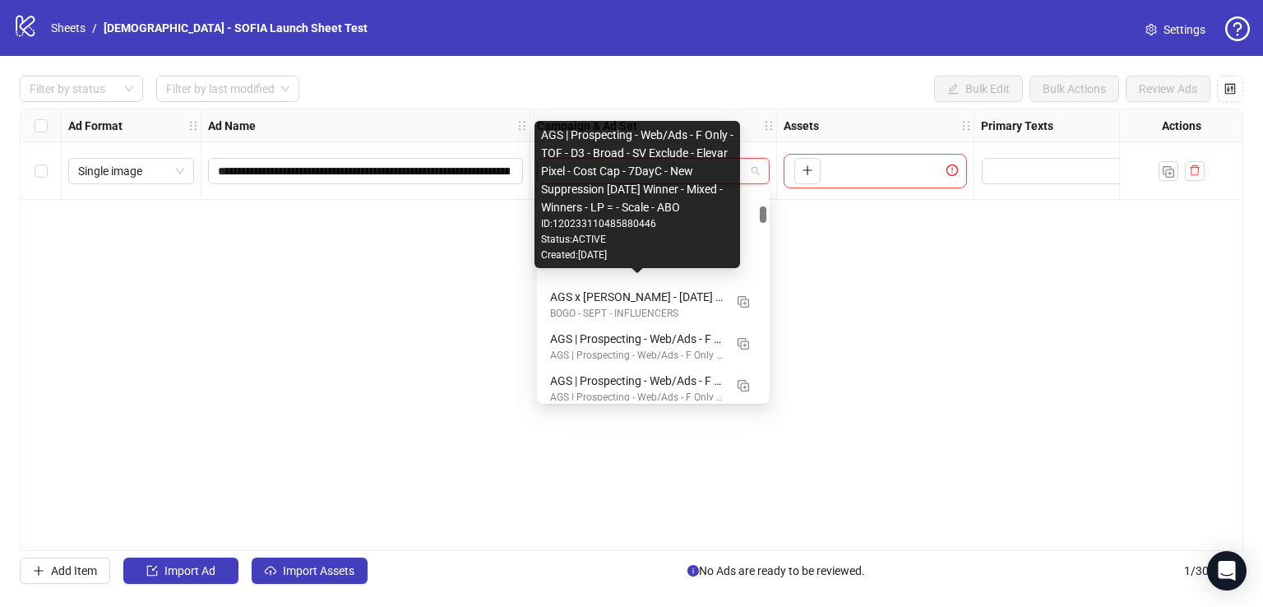
scroll to position [865, 0]
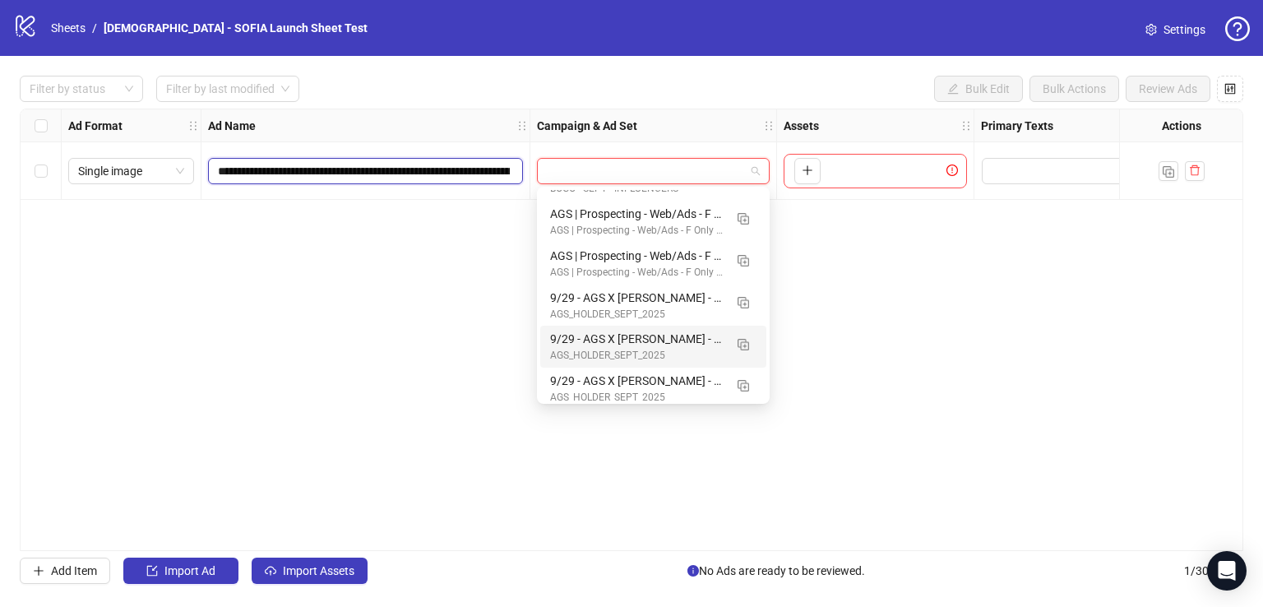
click at [443, 175] on input "**********" at bounding box center [364, 171] width 292 height 18
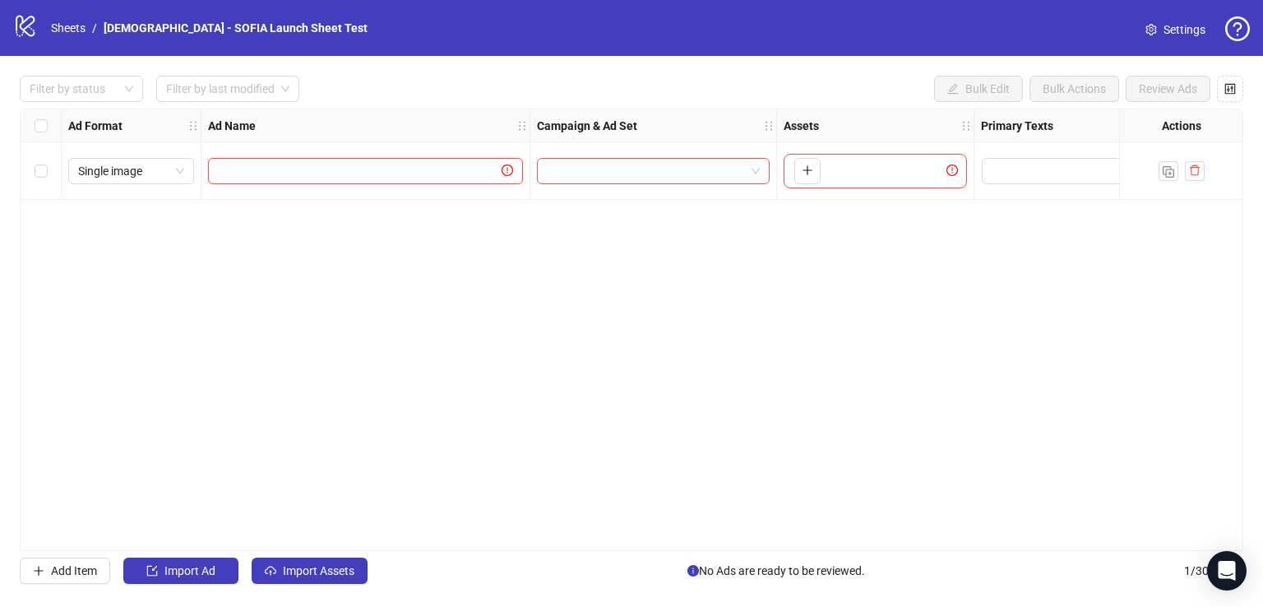
click at [357, 165] on input "text" at bounding box center [358, 171] width 280 height 18
paste input "**********"
type input "**********"
click at [710, 173] on input "search" at bounding box center [646, 171] width 198 height 25
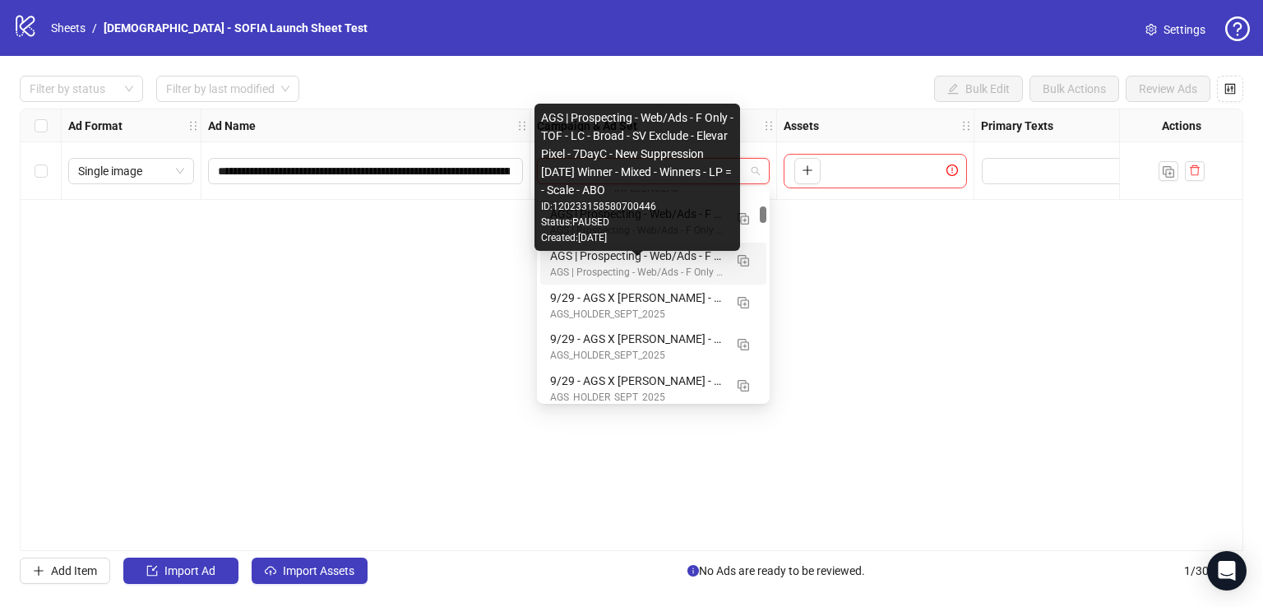
scroll to position [823, 0]
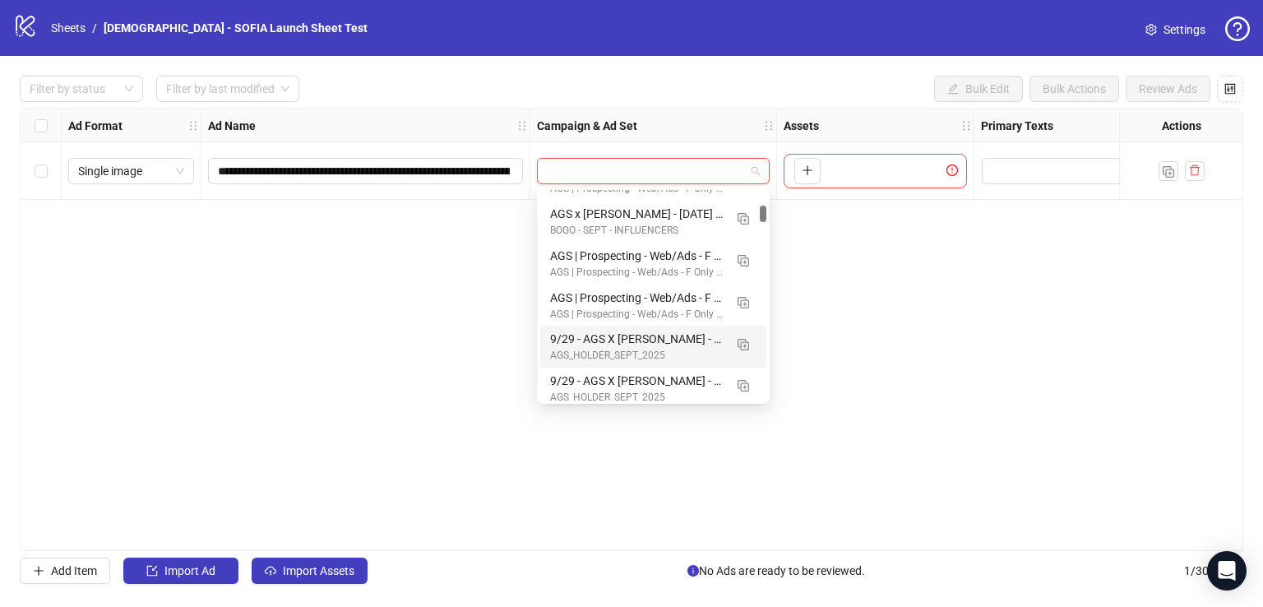
click at [602, 345] on div "9/29 - AGS X [PERSON_NAME] - Influencer Row 101" at bounding box center [637, 339] width 174 height 18
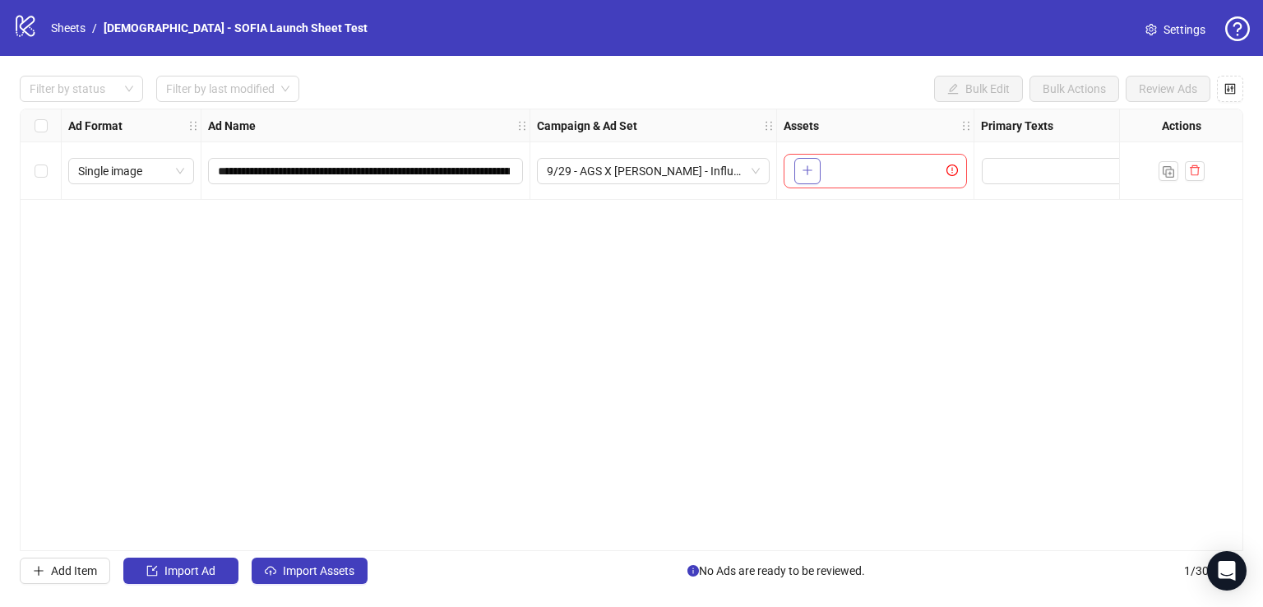
click at [804, 171] on icon "plus" at bounding box center [808, 171] width 12 height 12
click at [811, 169] on icon "plus" at bounding box center [808, 171] width 12 height 12
click at [159, 183] on div "Single image" at bounding box center [131, 171] width 126 height 26
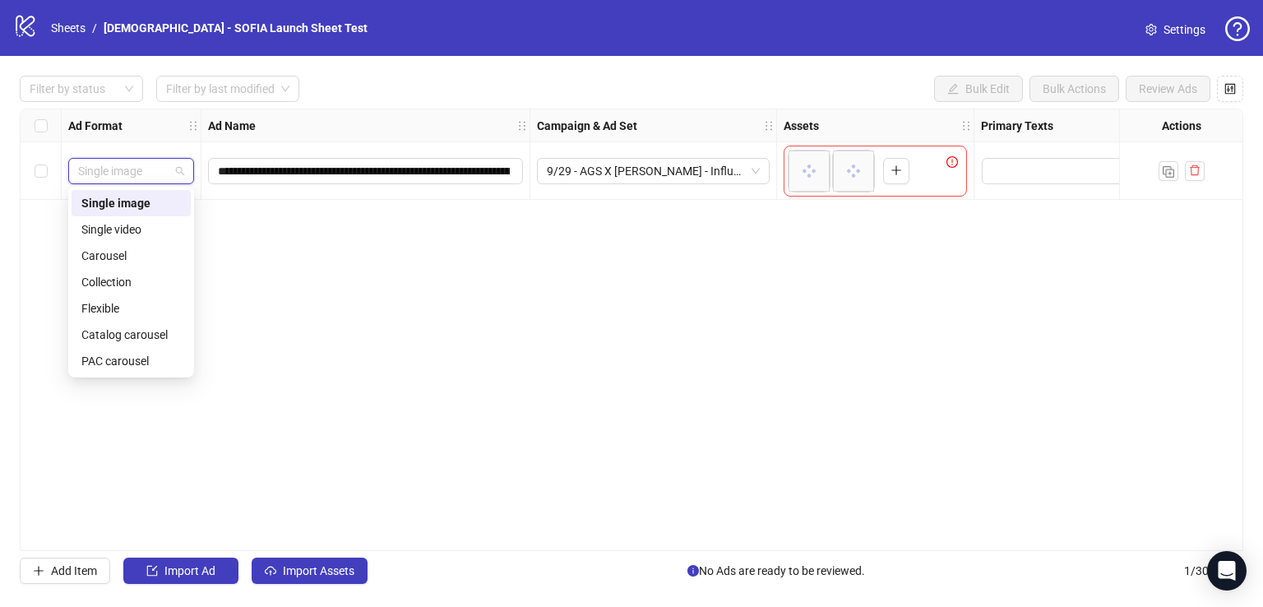
click at [164, 174] on span "Single image" at bounding box center [131, 171] width 106 height 25
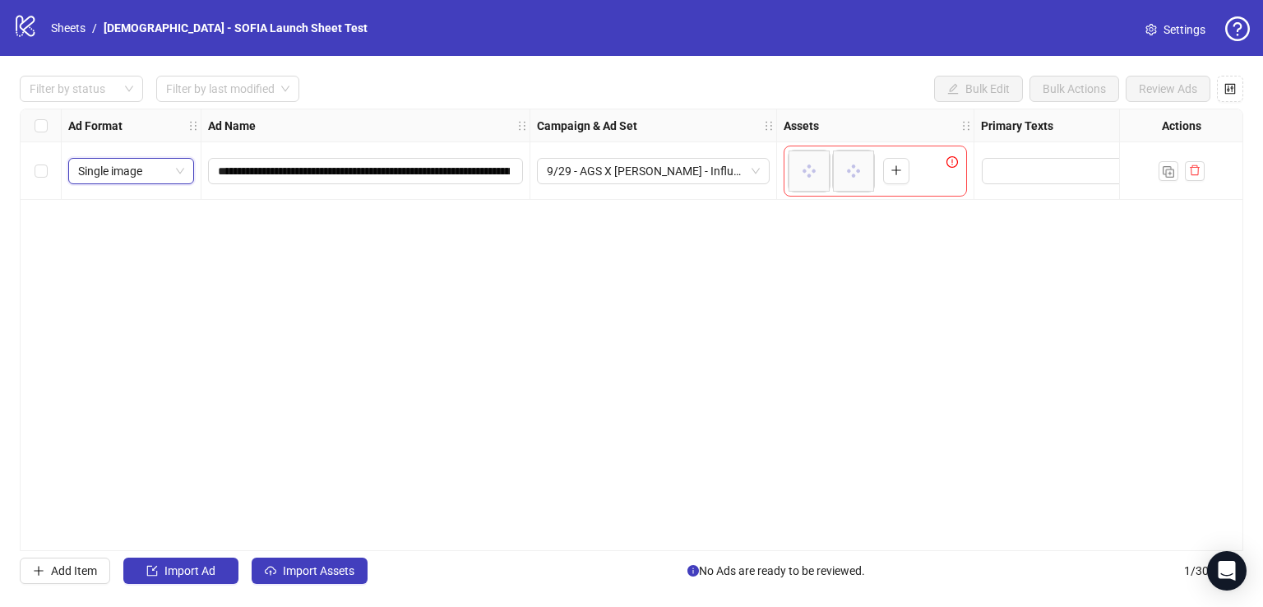
click at [146, 182] on span "Single image" at bounding box center [131, 171] width 106 height 25
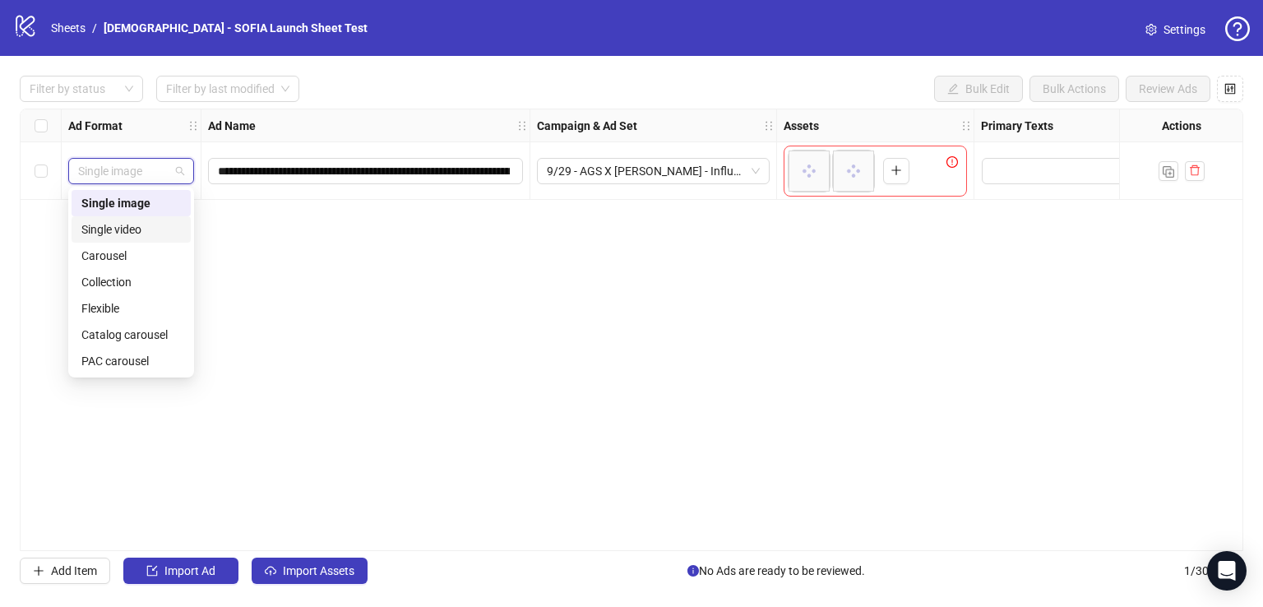
click at [127, 235] on div "Single video" at bounding box center [131, 229] width 100 height 18
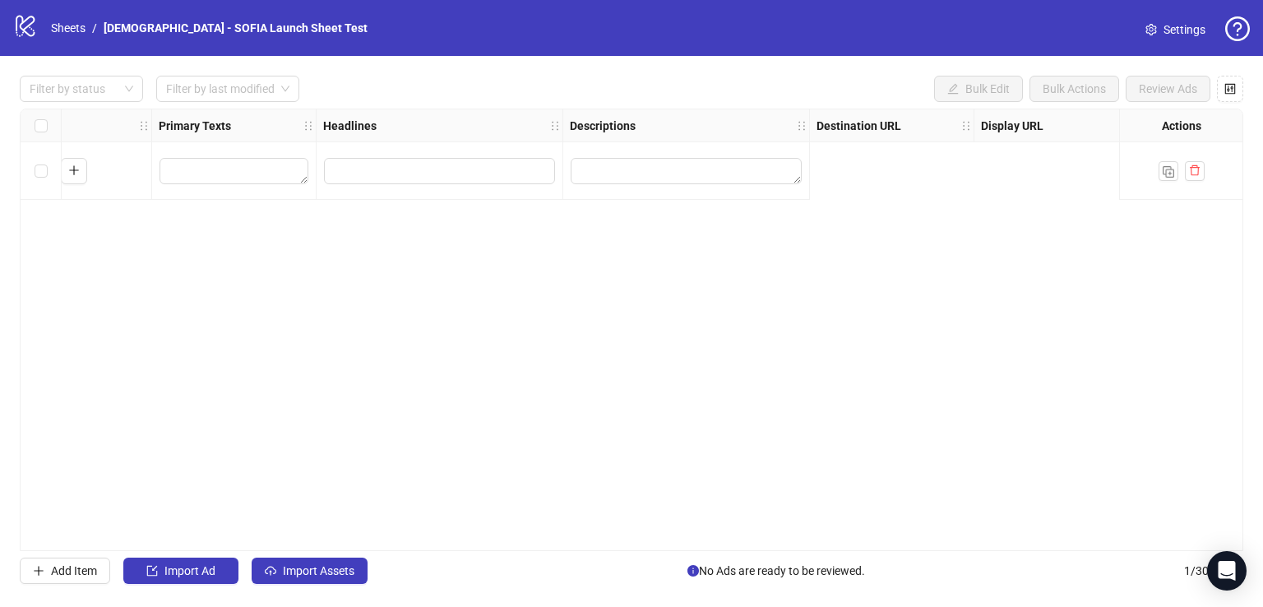
scroll to position [0, 0]
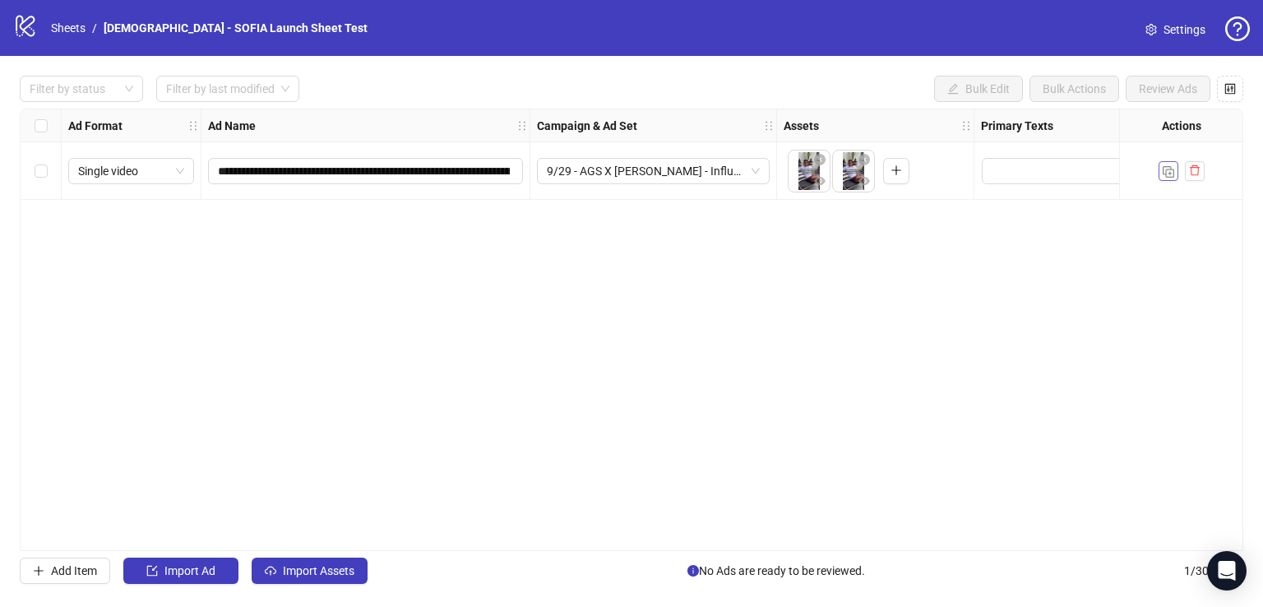
click at [1165, 169] on img "button" at bounding box center [1169, 172] width 12 height 12
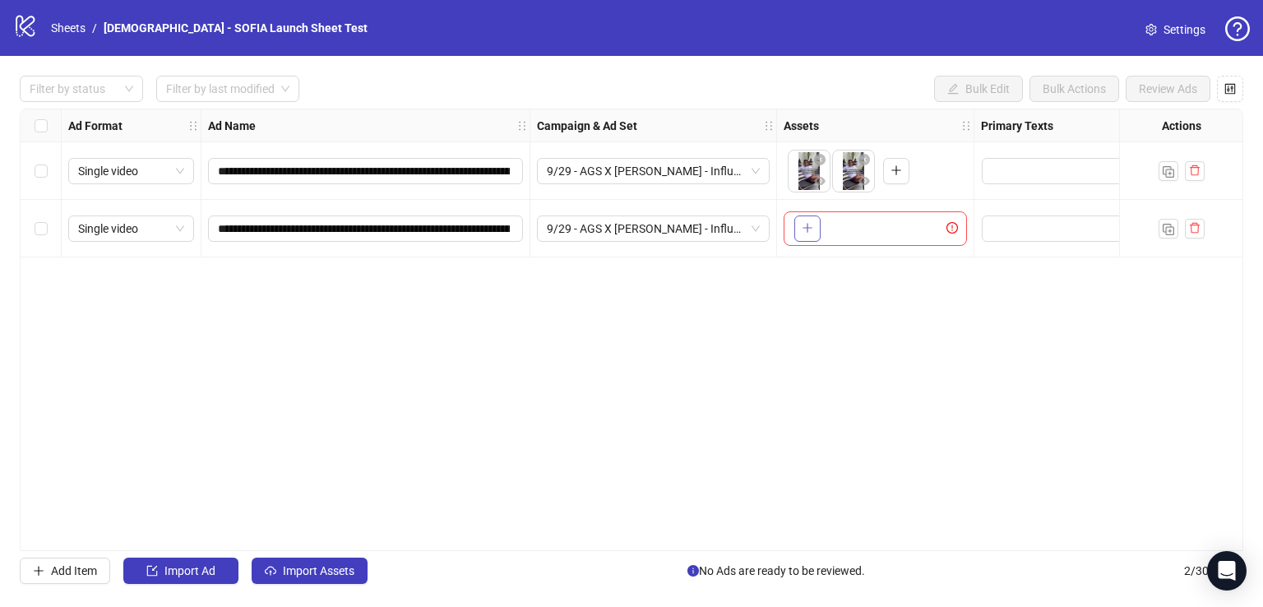
click at [813, 234] on button "button" at bounding box center [808, 228] width 26 height 26
click at [1193, 228] on icon "delete" at bounding box center [1195, 228] width 12 height 12
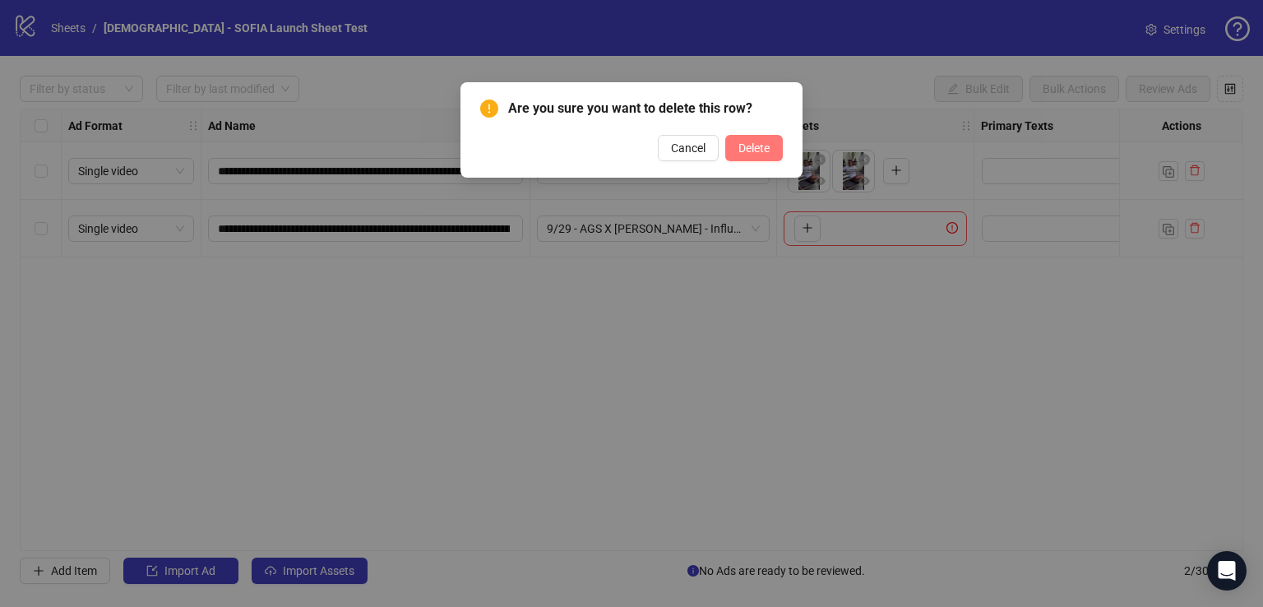
click at [748, 141] on span "Delete" at bounding box center [754, 147] width 31 height 13
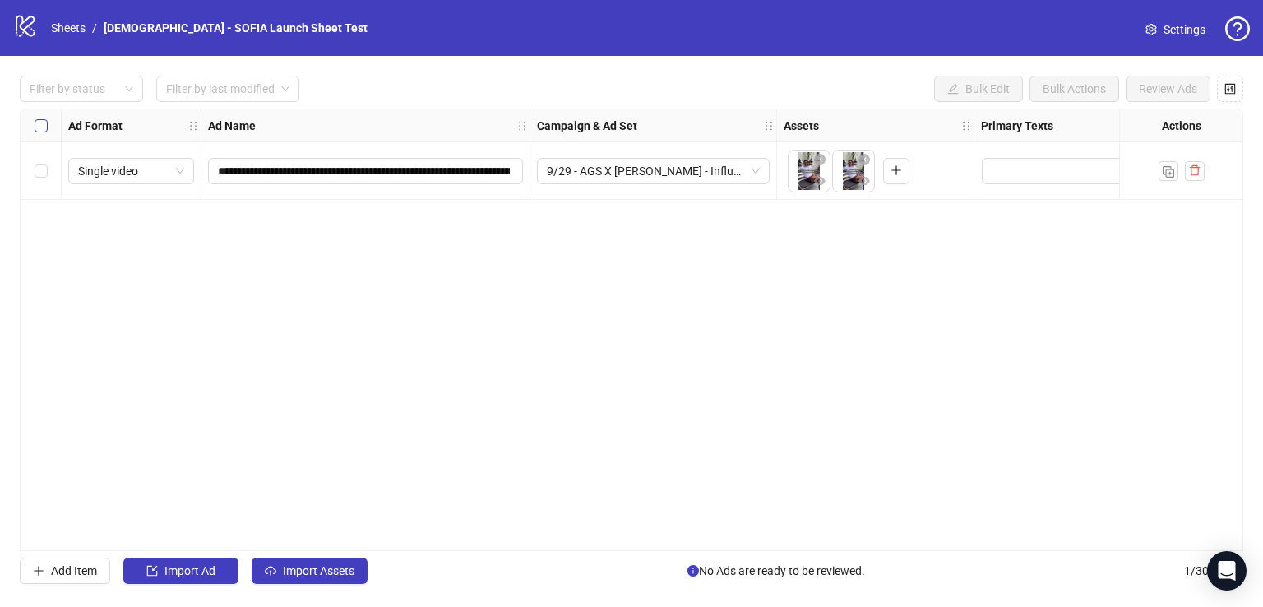
click at [45, 117] on label "Select all rows" at bounding box center [41, 126] width 13 height 18
